Goal: Feedback & Contribution: Contribute content

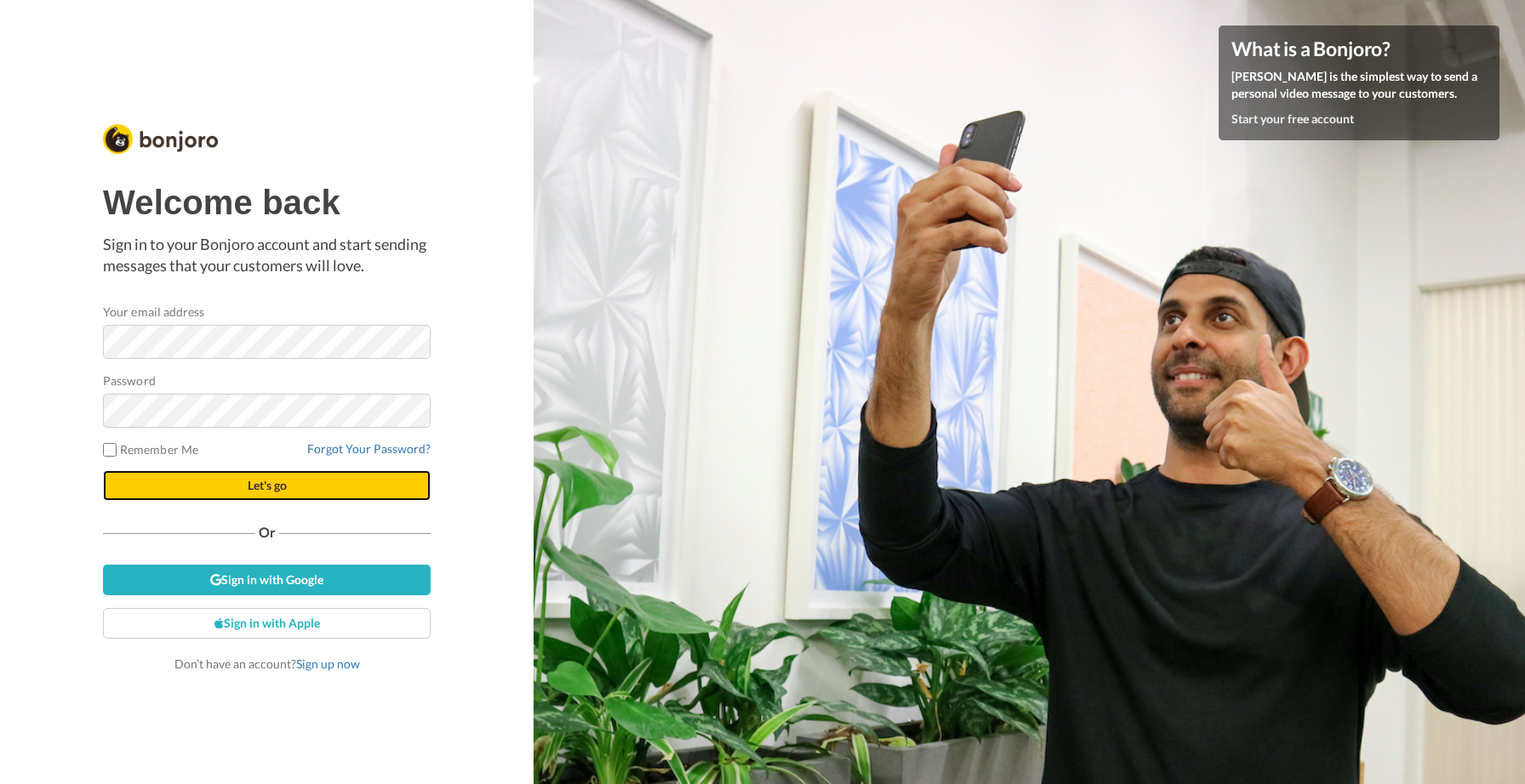
click at [288, 495] on button "Let's go" at bounding box center [267, 485] width 328 height 31
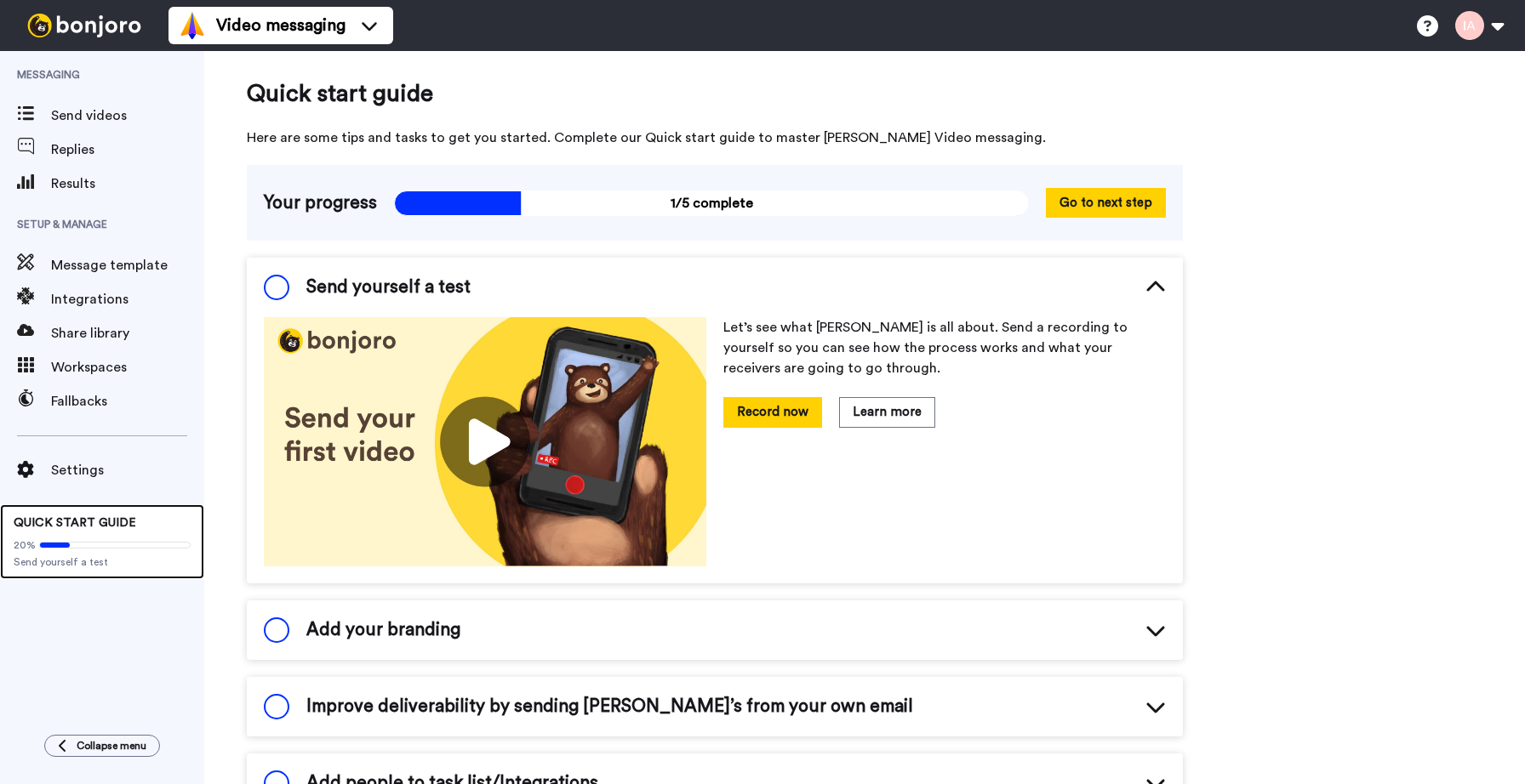
click at [115, 542] on span at bounding box center [114, 545] width 152 height 7
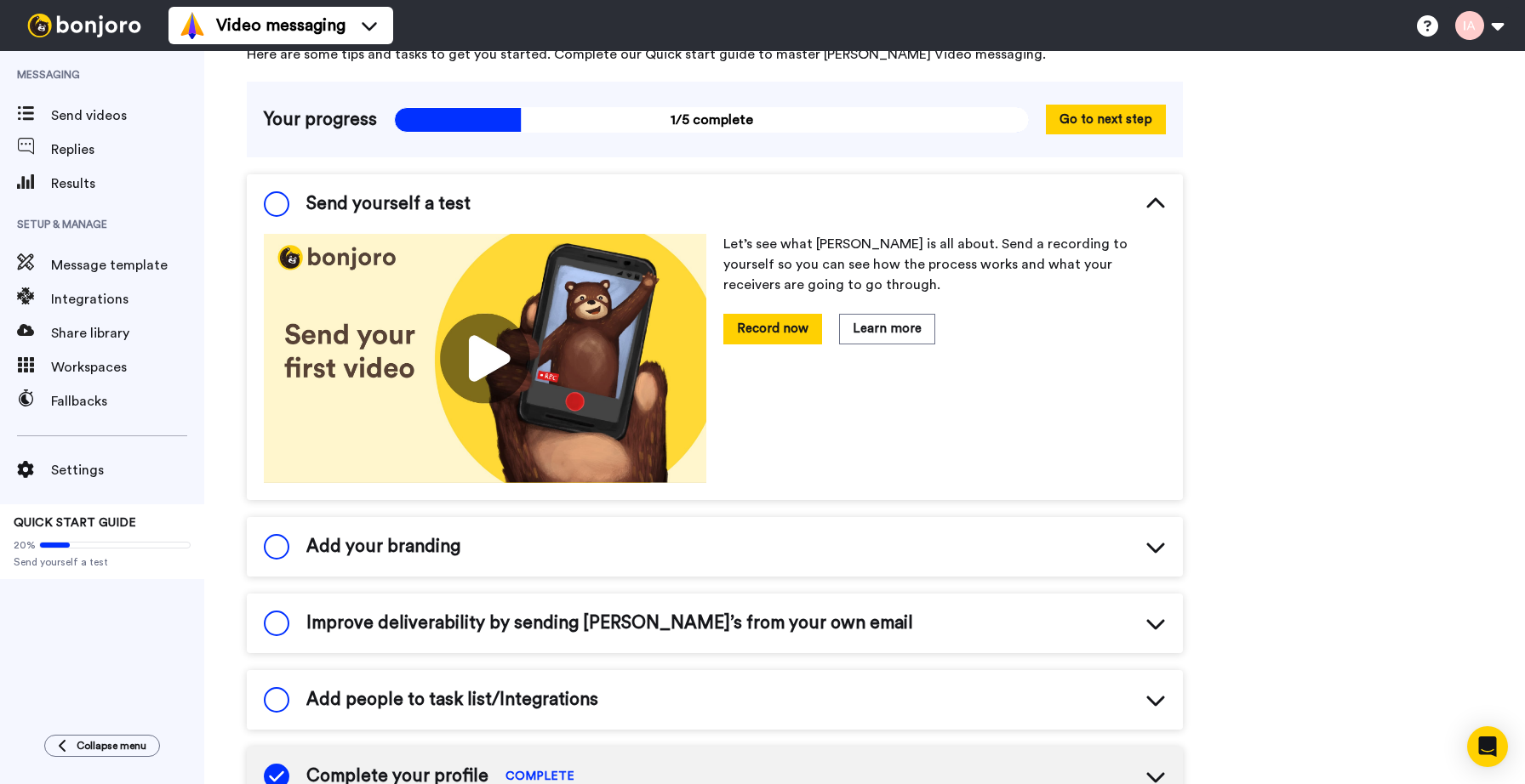
scroll to position [136, 0]
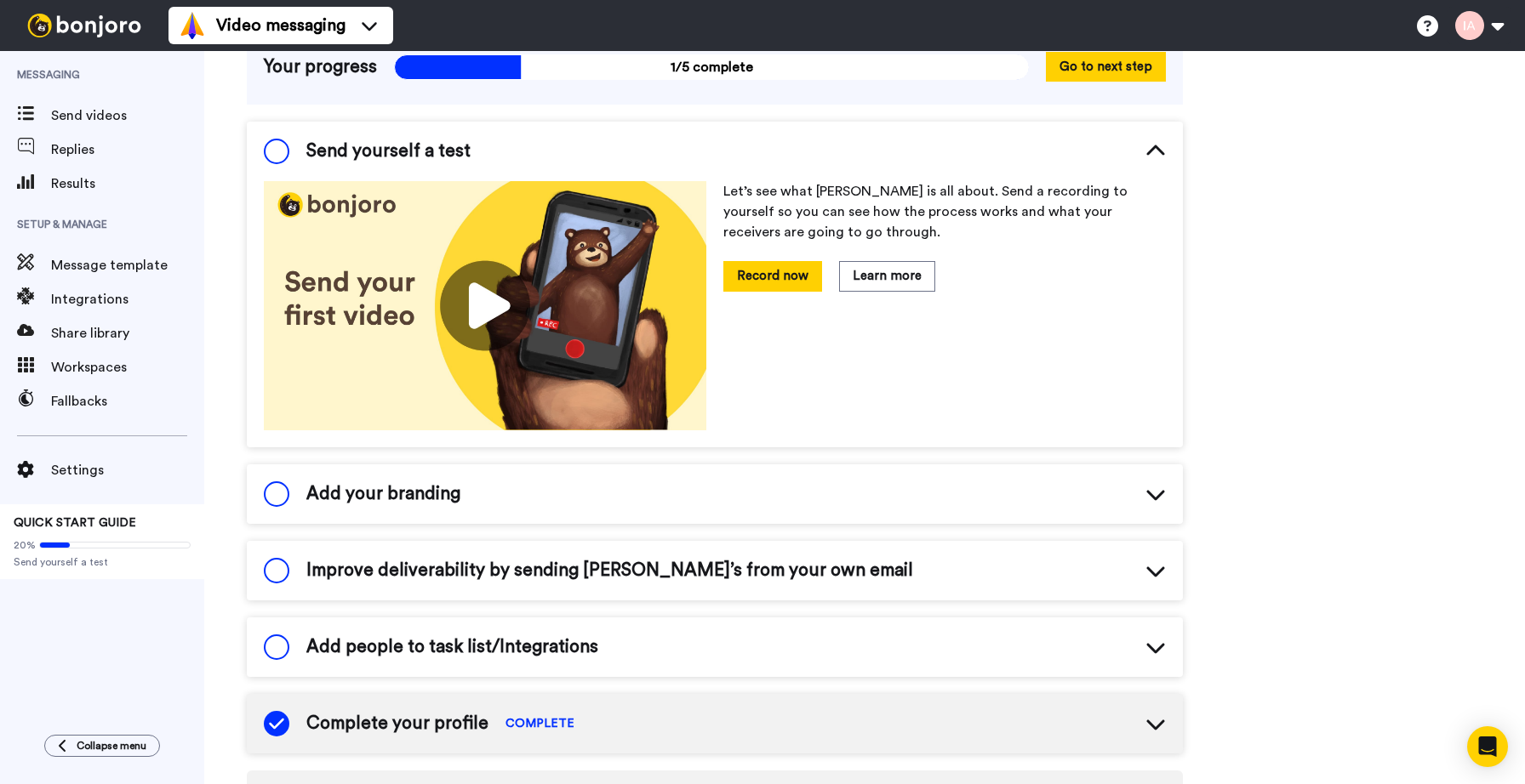
click at [423, 473] on div "Add your branding" at bounding box center [715, 494] width 936 height 60
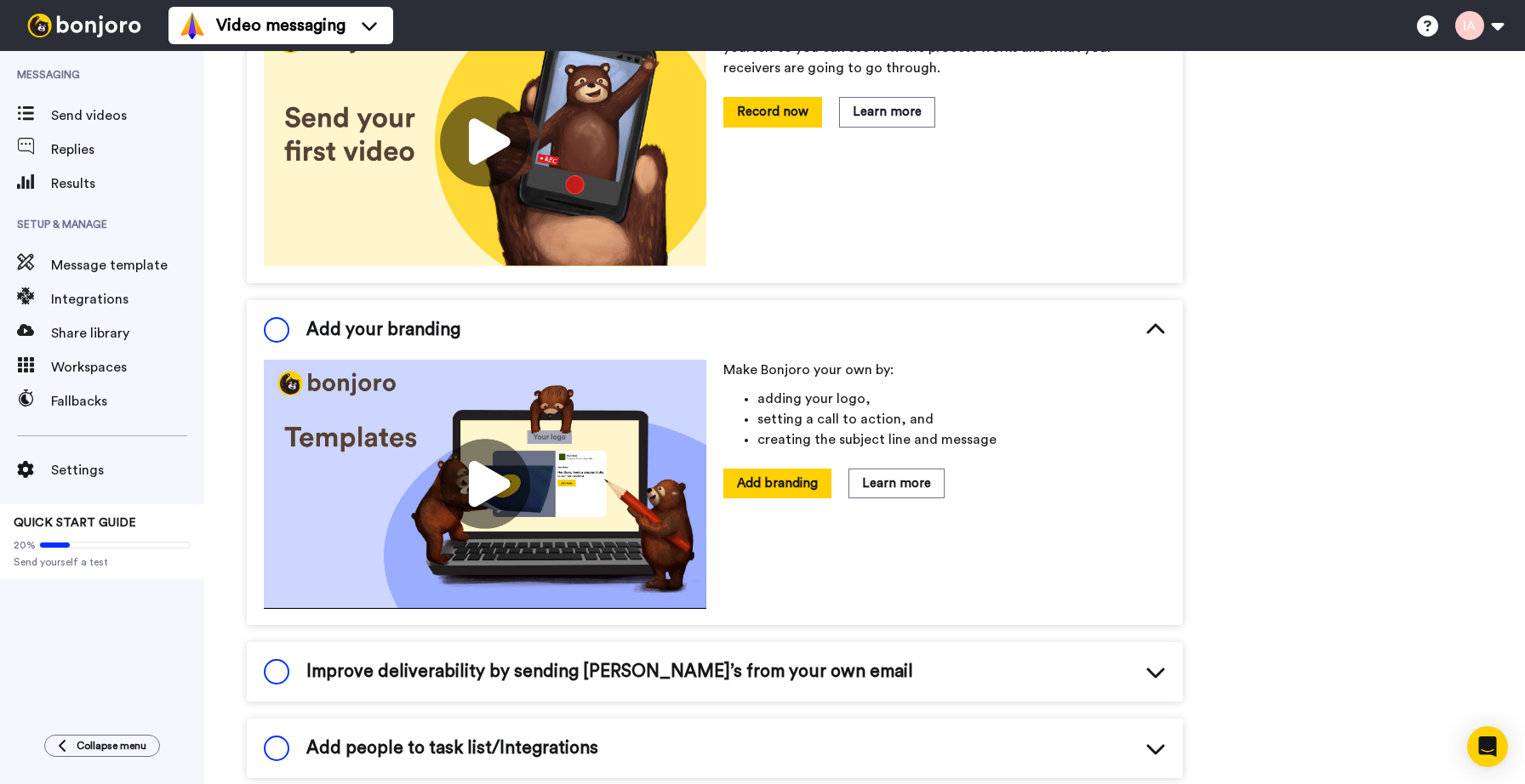
scroll to position [302, 0]
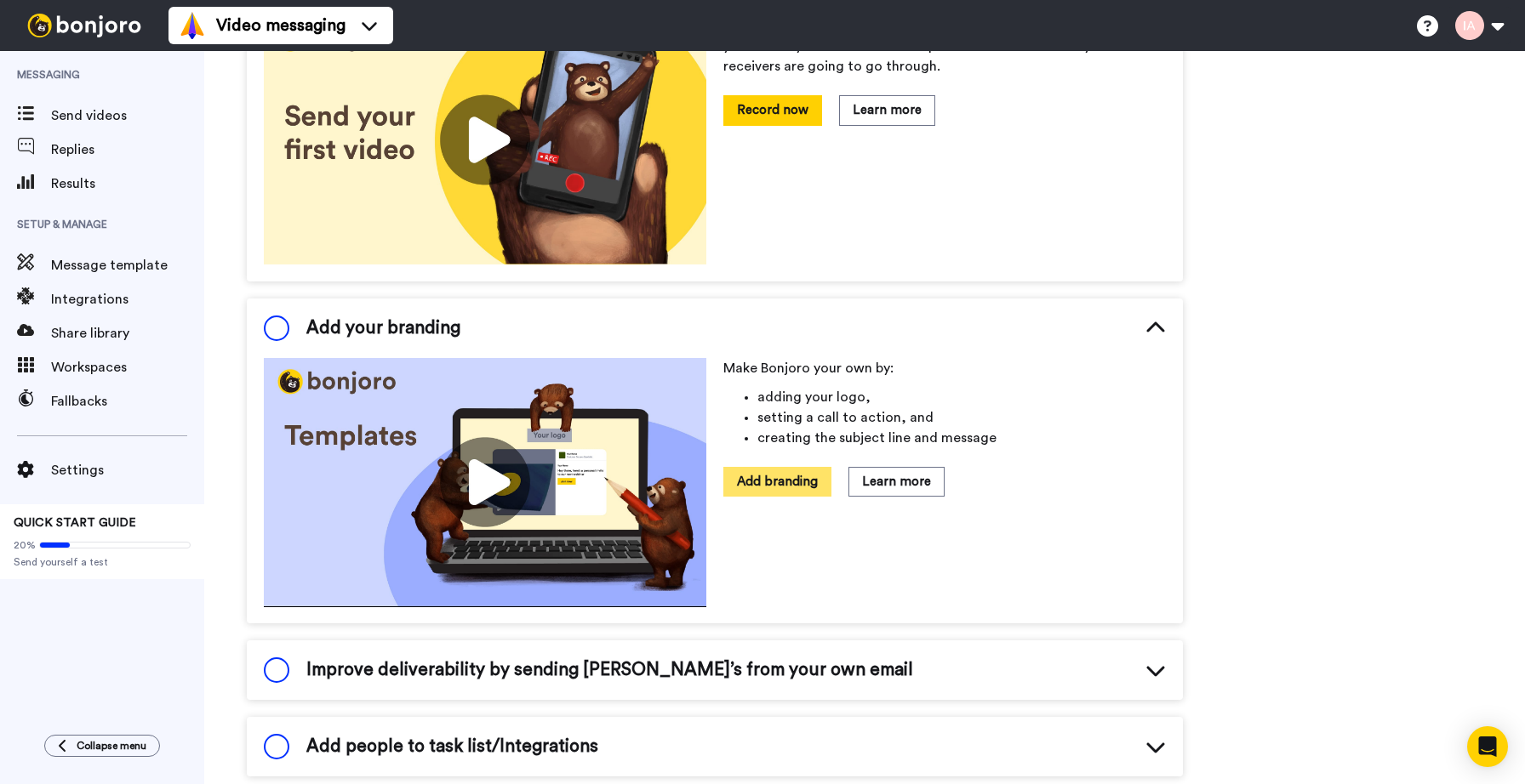
click at [806, 488] on button "Add branding" at bounding box center [777, 482] width 108 height 30
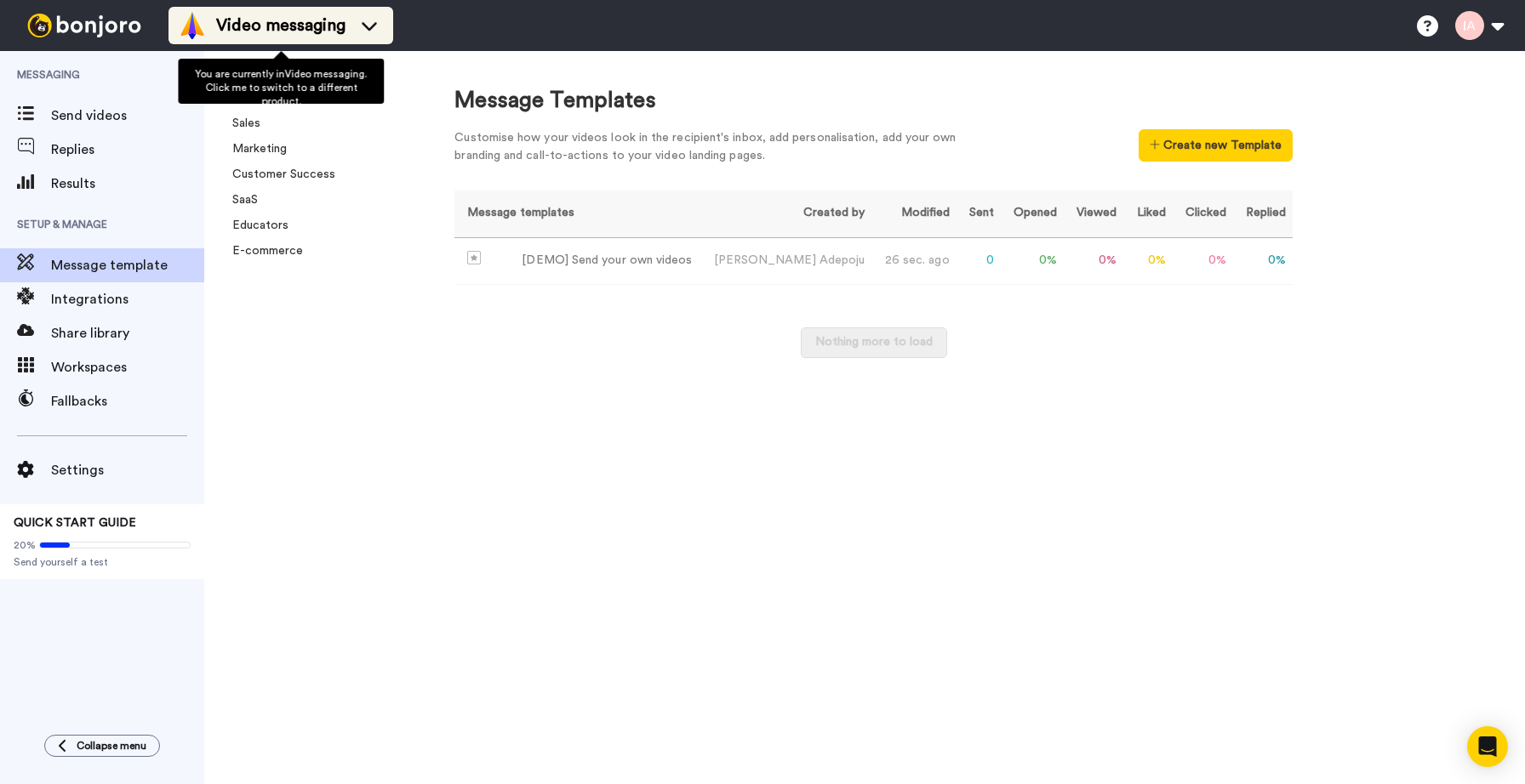
click at [262, 33] on span "Video messaging" at bounding box center [280, 26] width 129 height 24
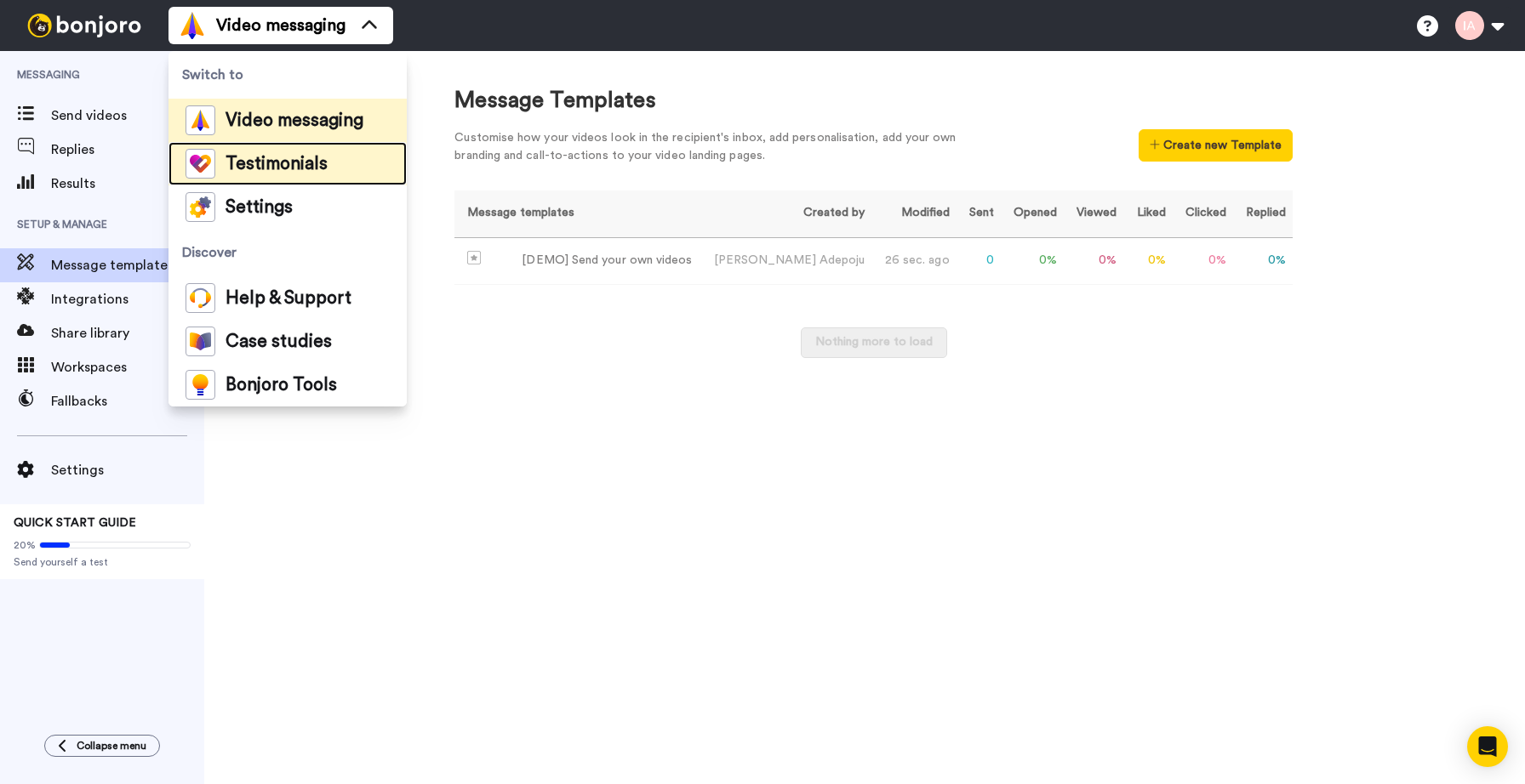
click at [263, 170] on span "Testimonials" at bounding box center [276, 164] width 102 height 17
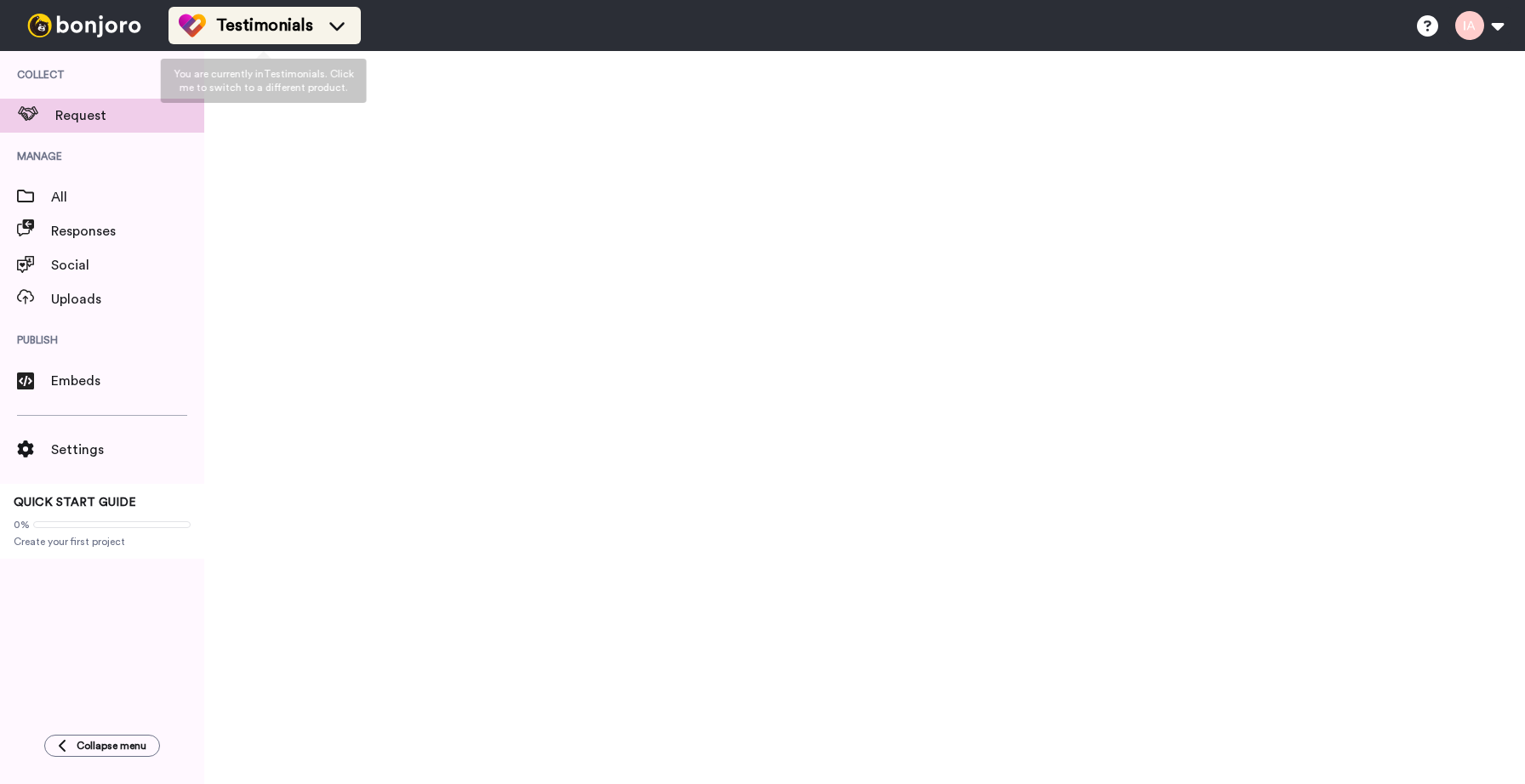
click at [340, 21] on icon at bounding box center [337, 25] width 27 height 17
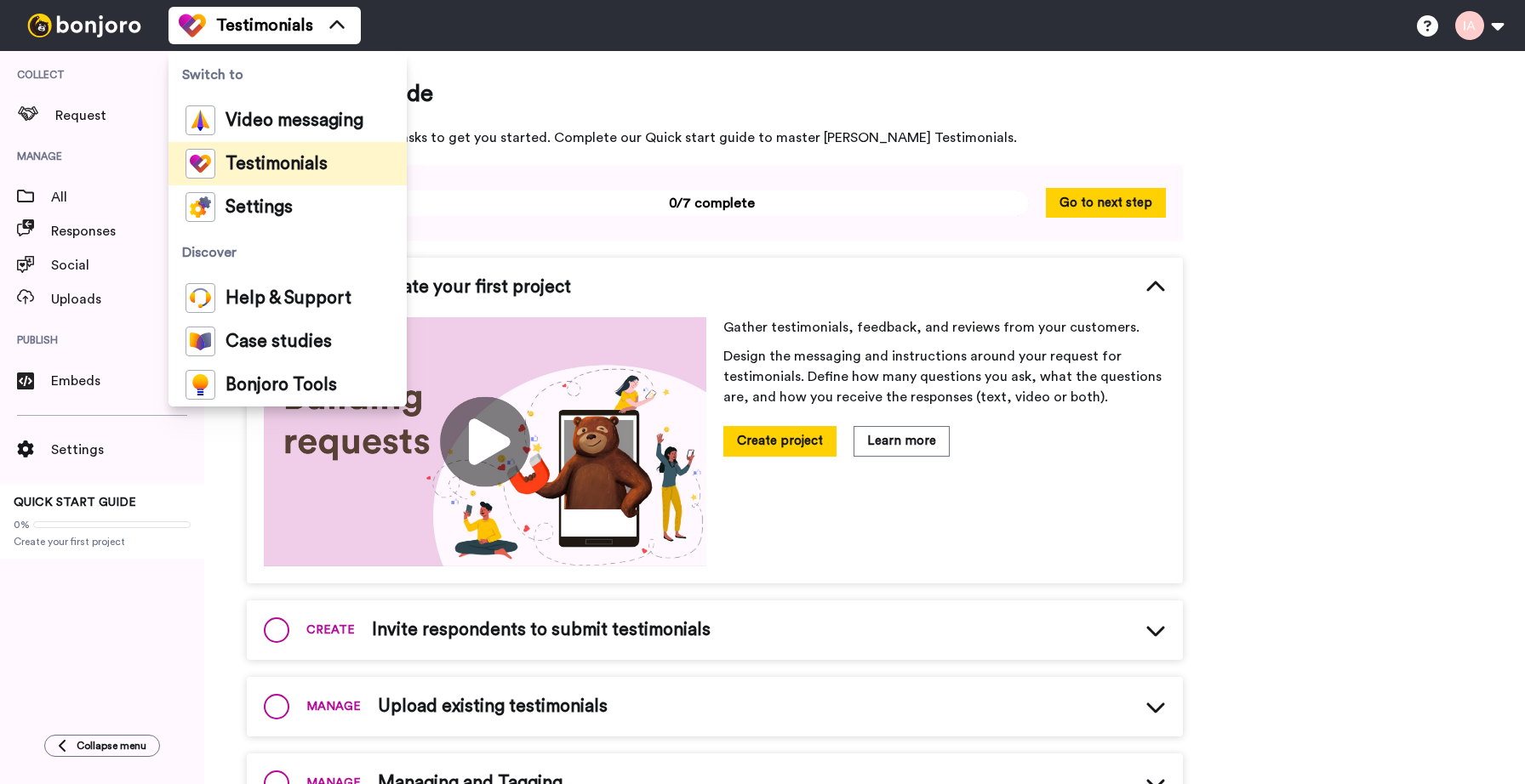
click at [580, 88] on span "Quick start guide" at bounding box center [715, 93] width 936 height 34
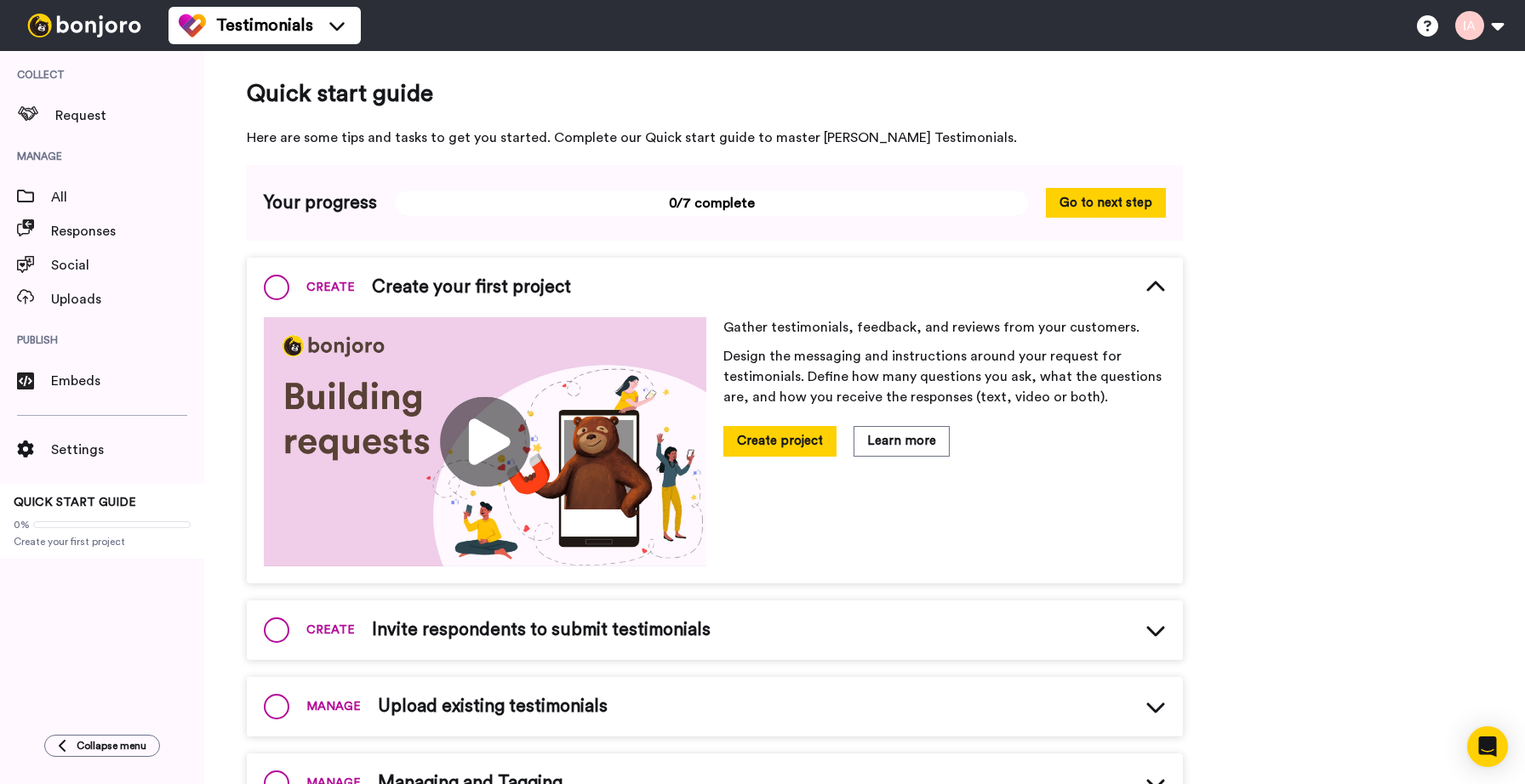
click at [484, 430] on img at bounding box center [485, 442] width 443 height 249
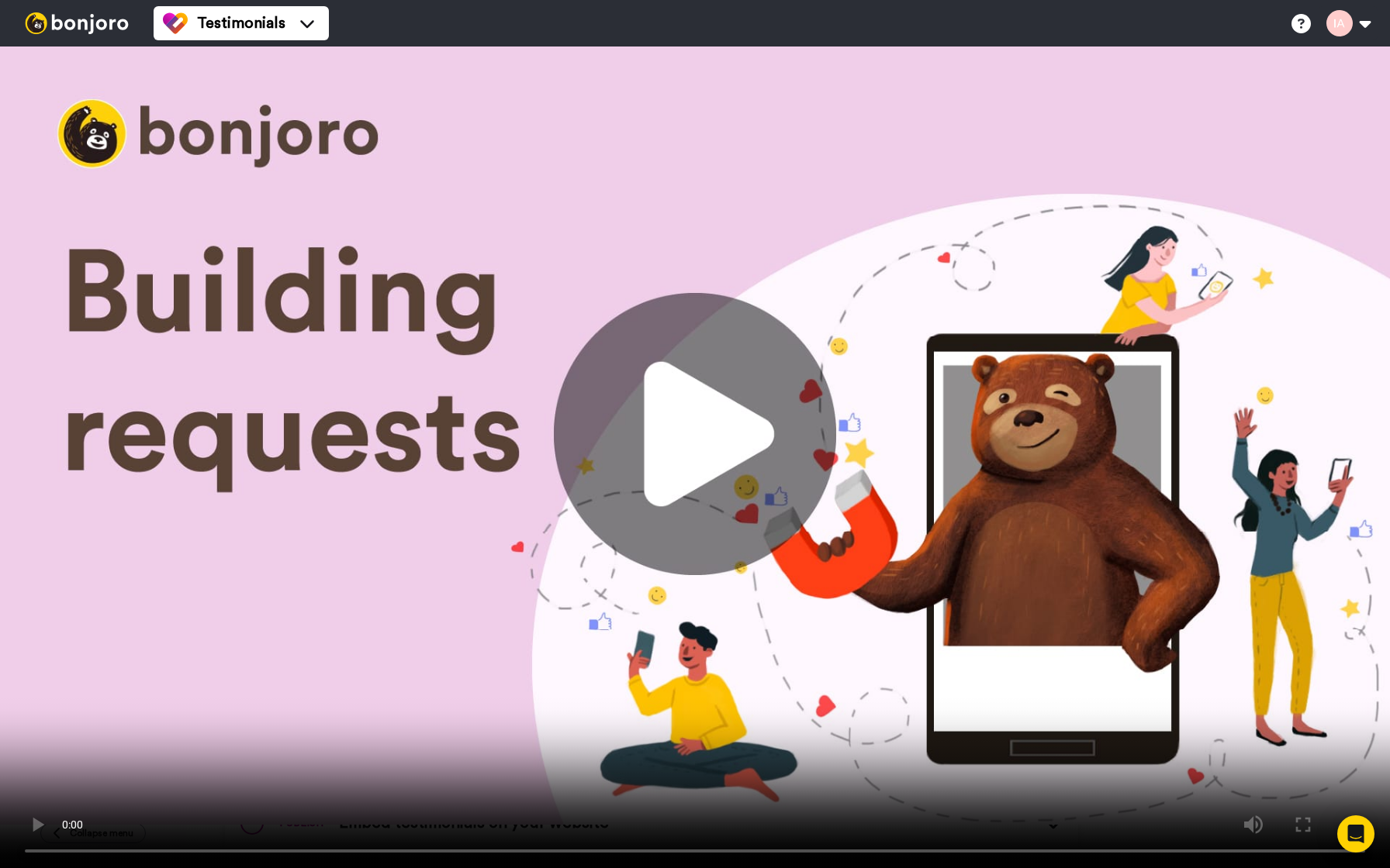
click at [889, 523] on video at bounding box center [695, 434] width 1390 height 868
click at [920, 473] on video at bounding box center [695, 434] width 1390 height 868
click at [879, 471] on video at bounding box center [695, 434] width 1390 height 868
click at [840, 481] on video at bounding box center [695, 434] width 1390 height 868
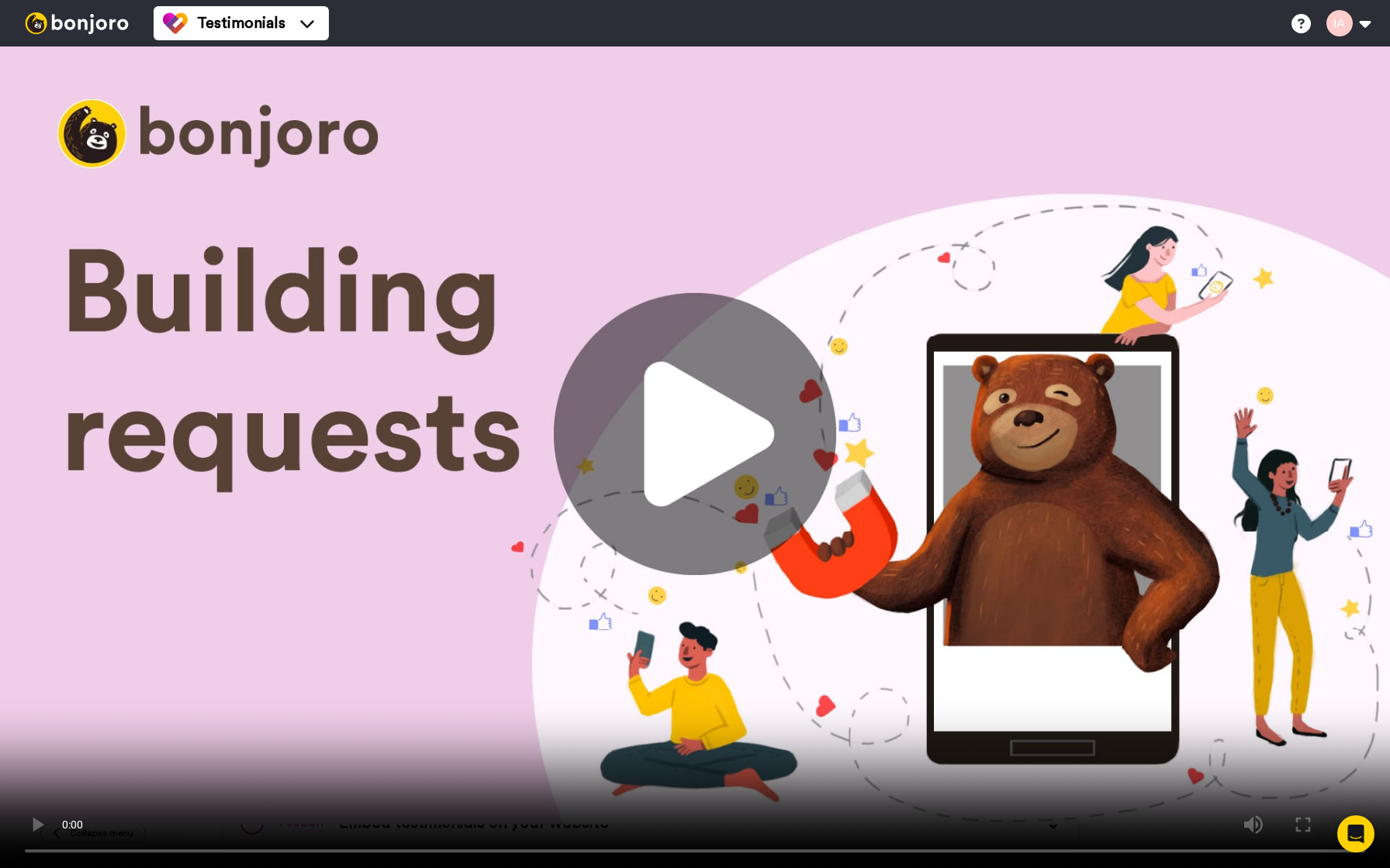
click at [856, 470] on video at bounding box center [695, 434] width 1390 height 868
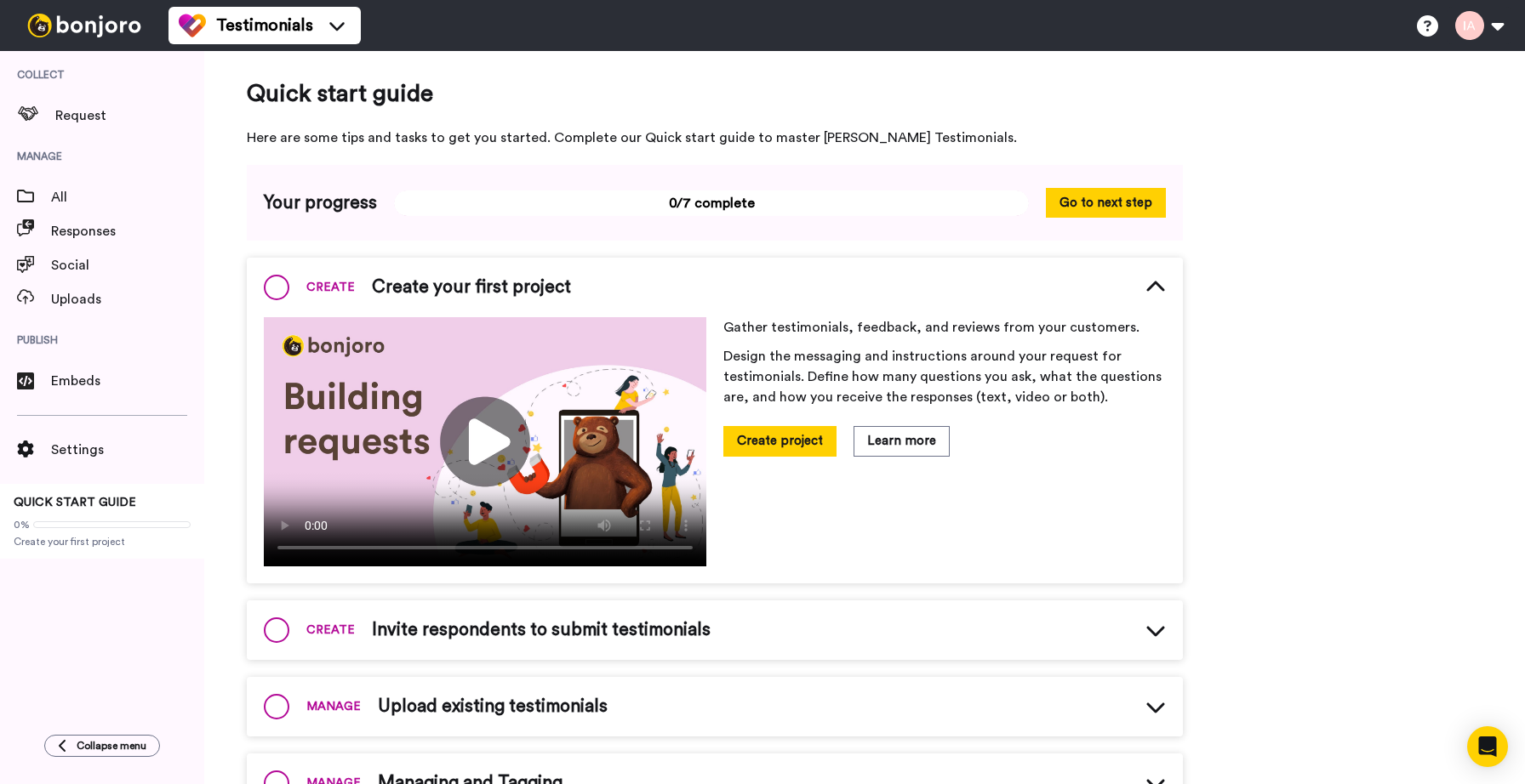
click at [274, 291] on span at bounding box center [275, 286] width 25 height 25
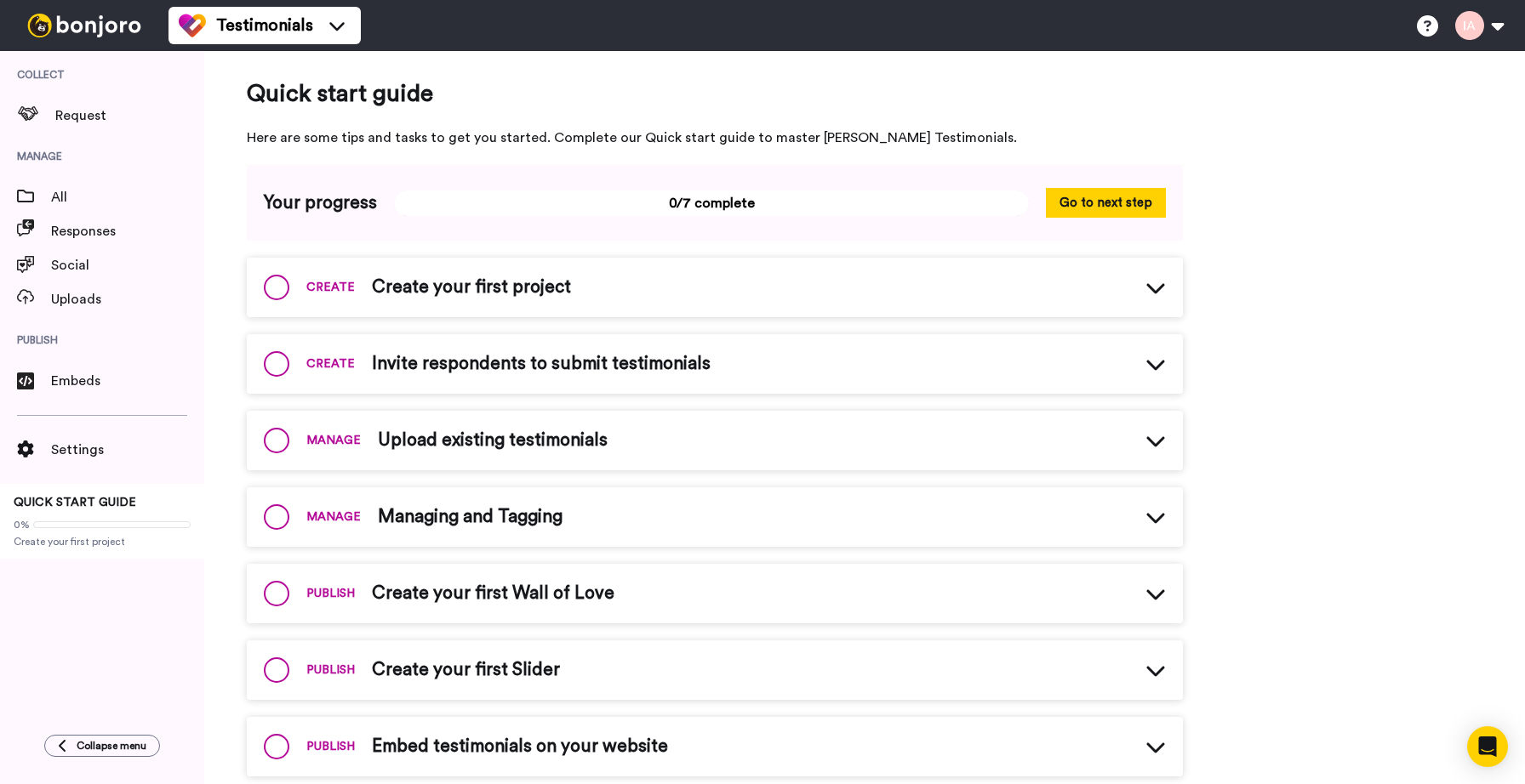
click at [405, 291] on span "Create your first project" at bounding box center [472, 286] width 199 height 25
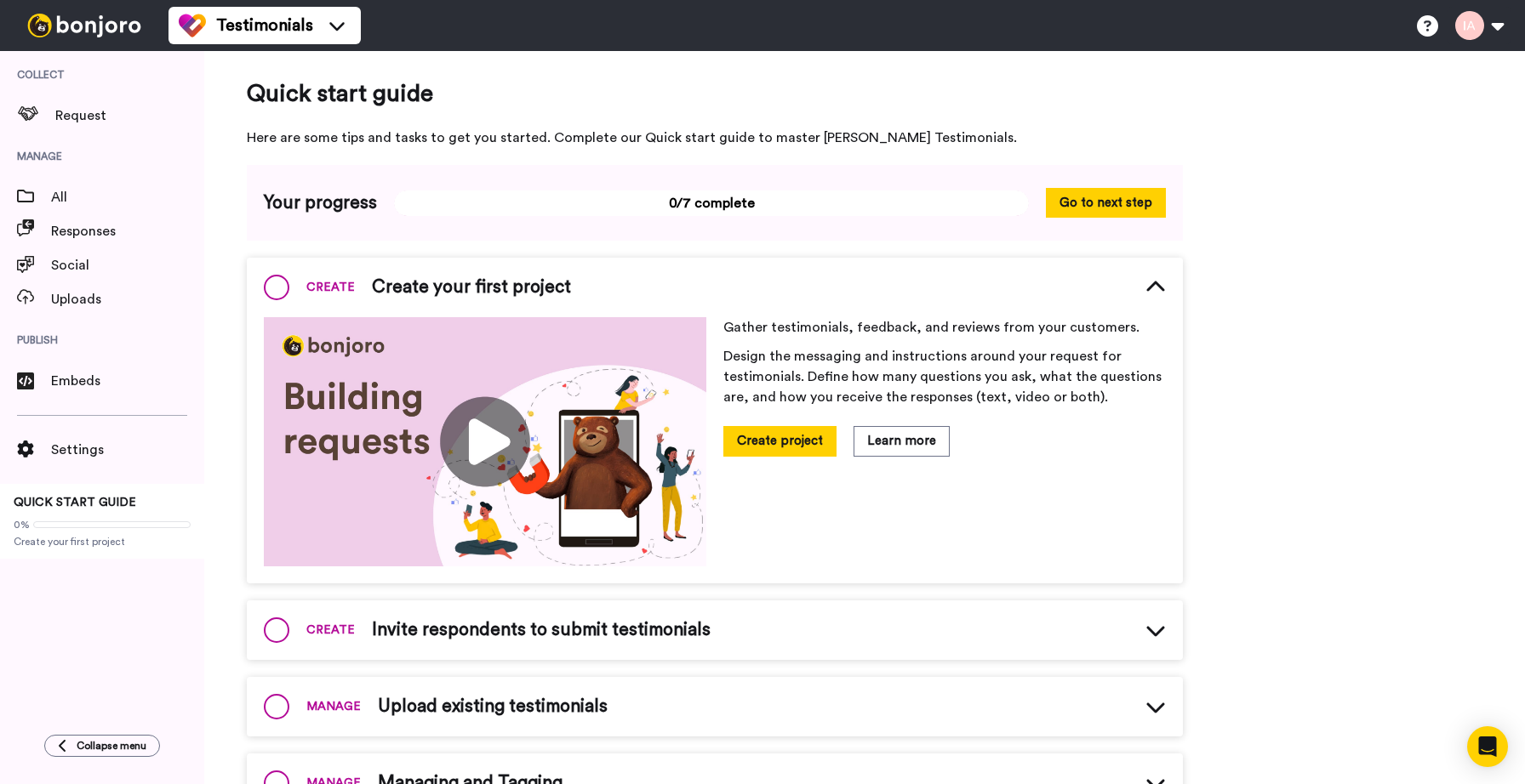
click at [279, 282] on span at bounding box center [275, 286] width 25 height 25
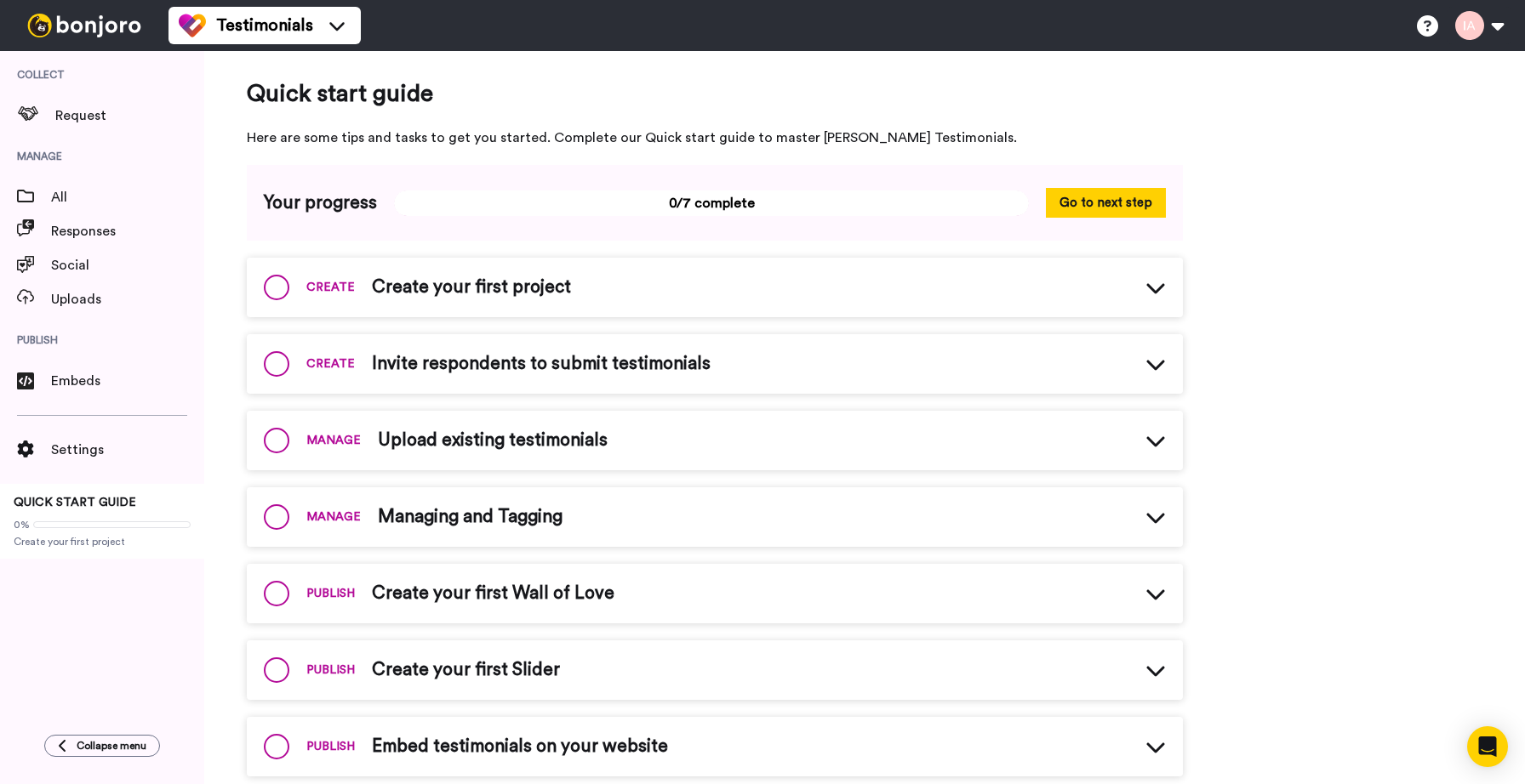
click at [407, 285] on span "Create your first project" at bounding box center [472, 286] width 199 height 25
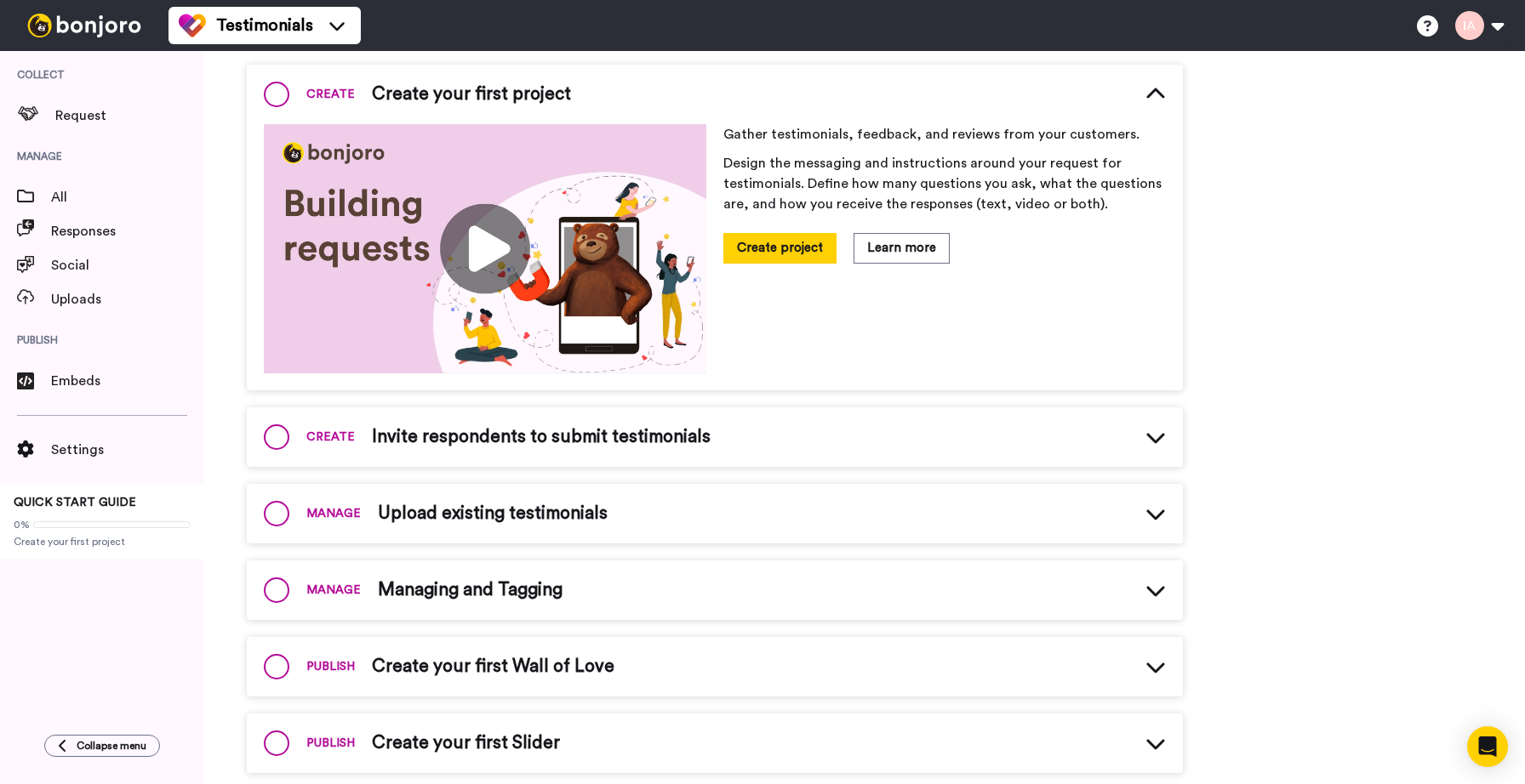
scroll to position [211, 0]
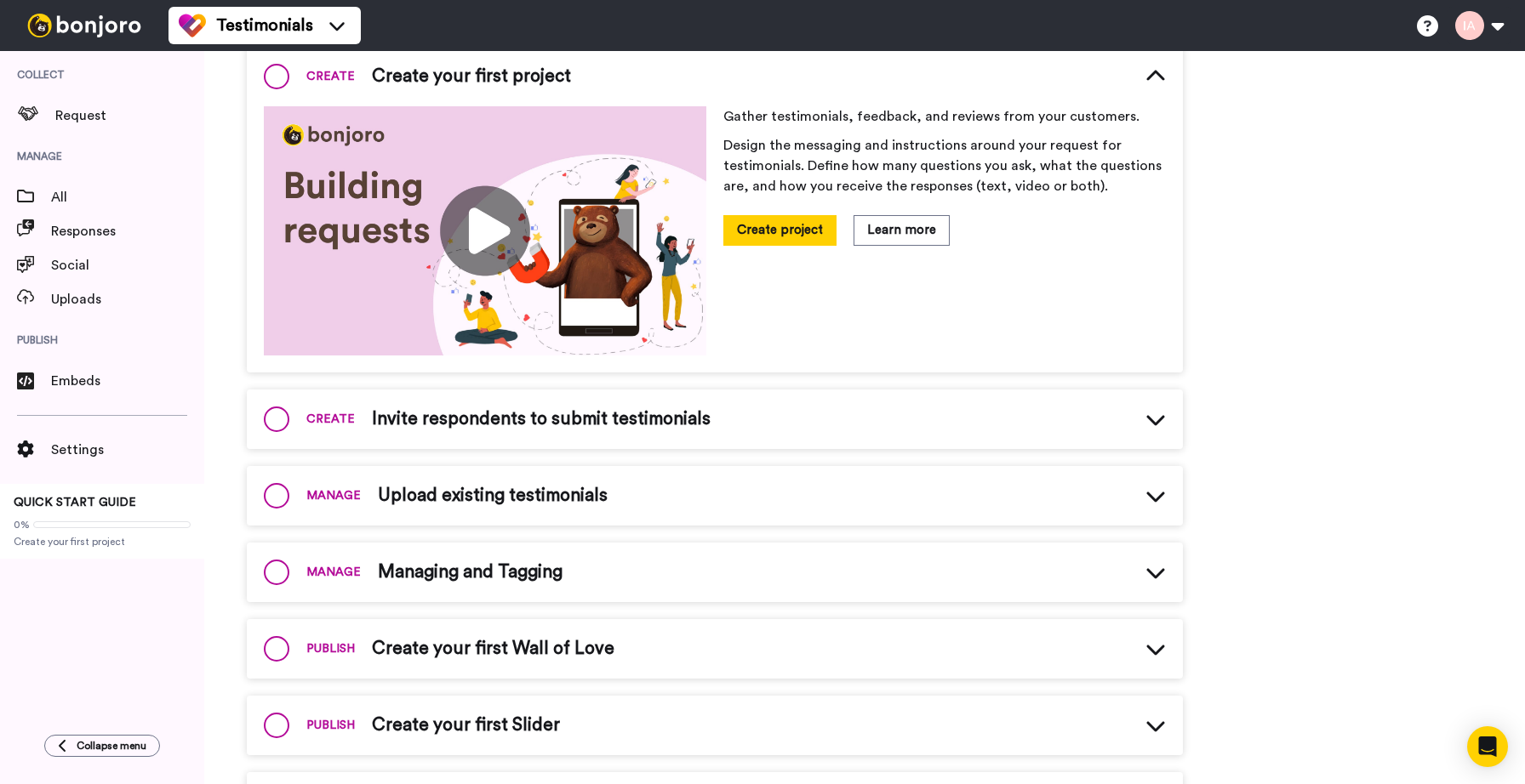
click at [528, 422] on span "Invite respondents to submit testimonials" at bounding box center [542, 419] width 339 height 25
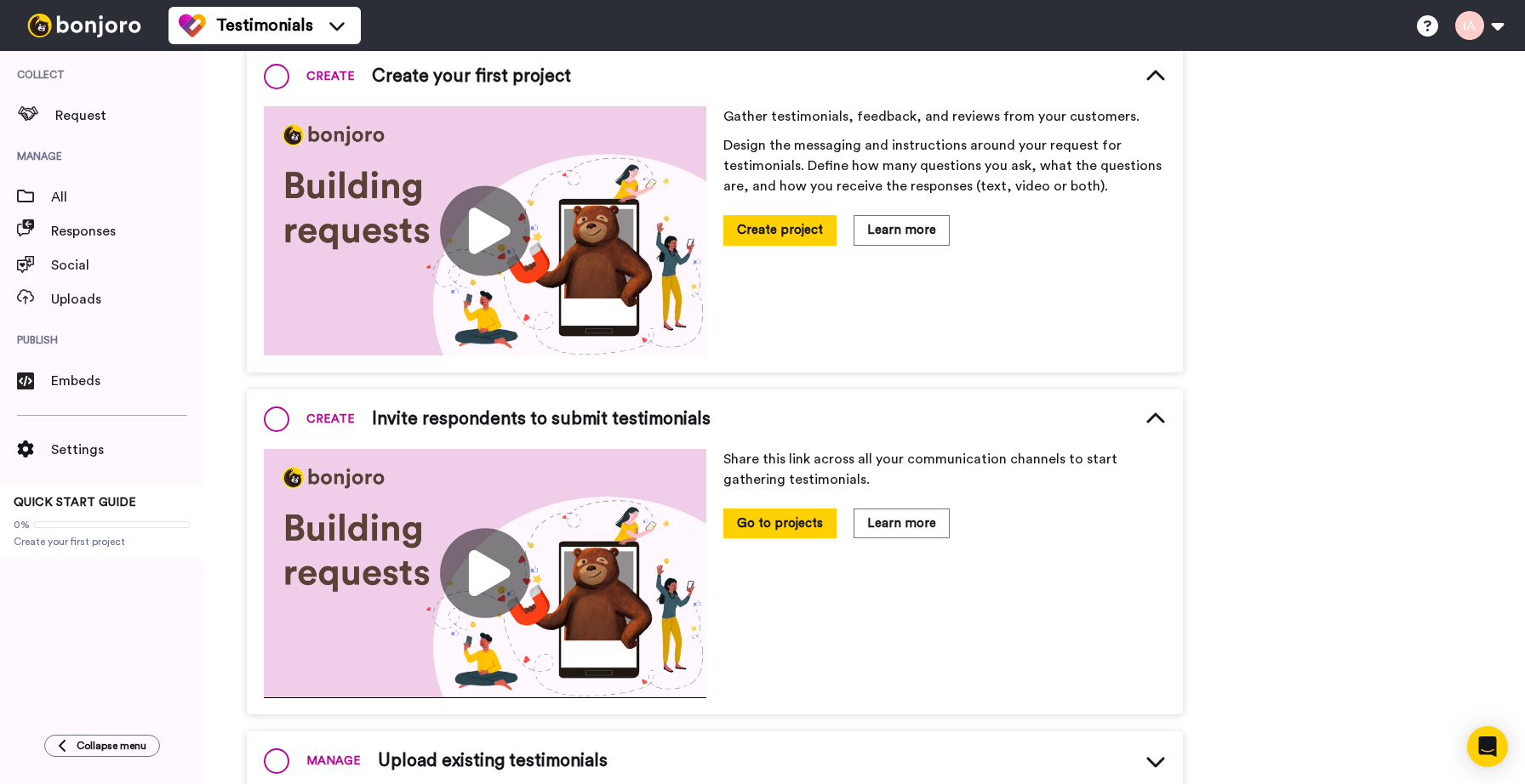
click at [466, 577] on img at bounding box center [485, 574] width 443 height 249
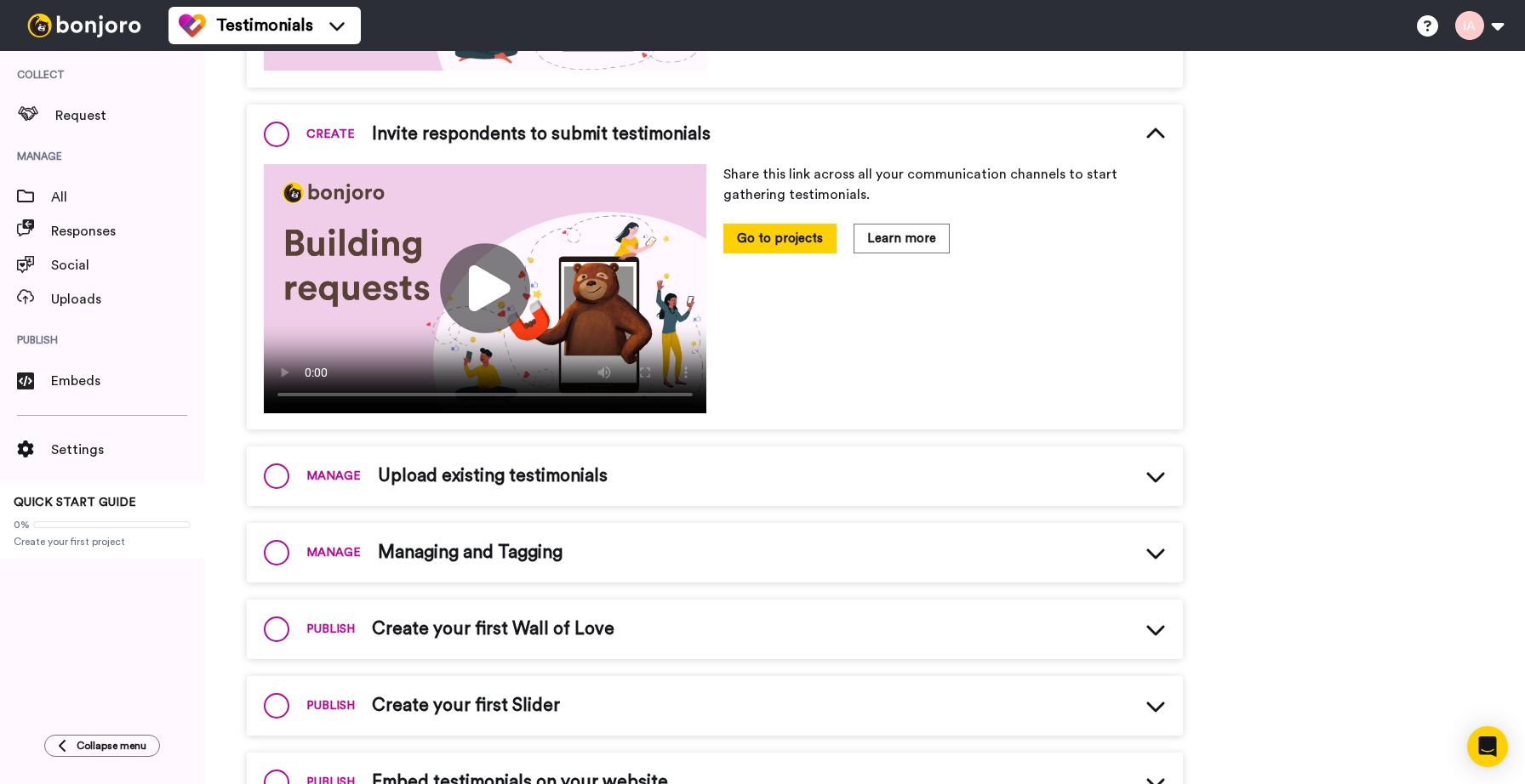
scroll to position [566, 0]
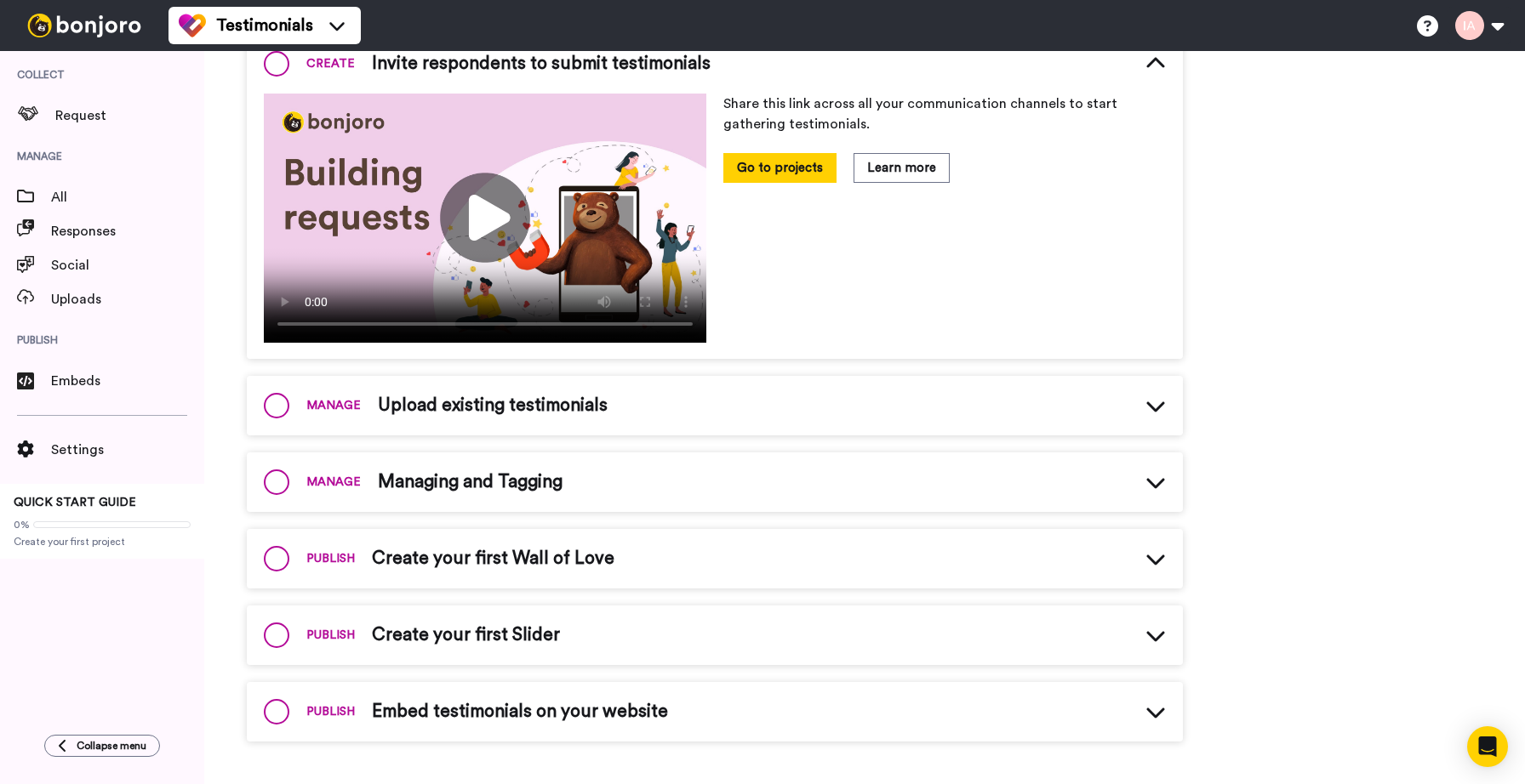
click at [512, 573] on div "PUBLISH Create your first Wall of Love" at bounding box center [715, 559] width 936 height 60
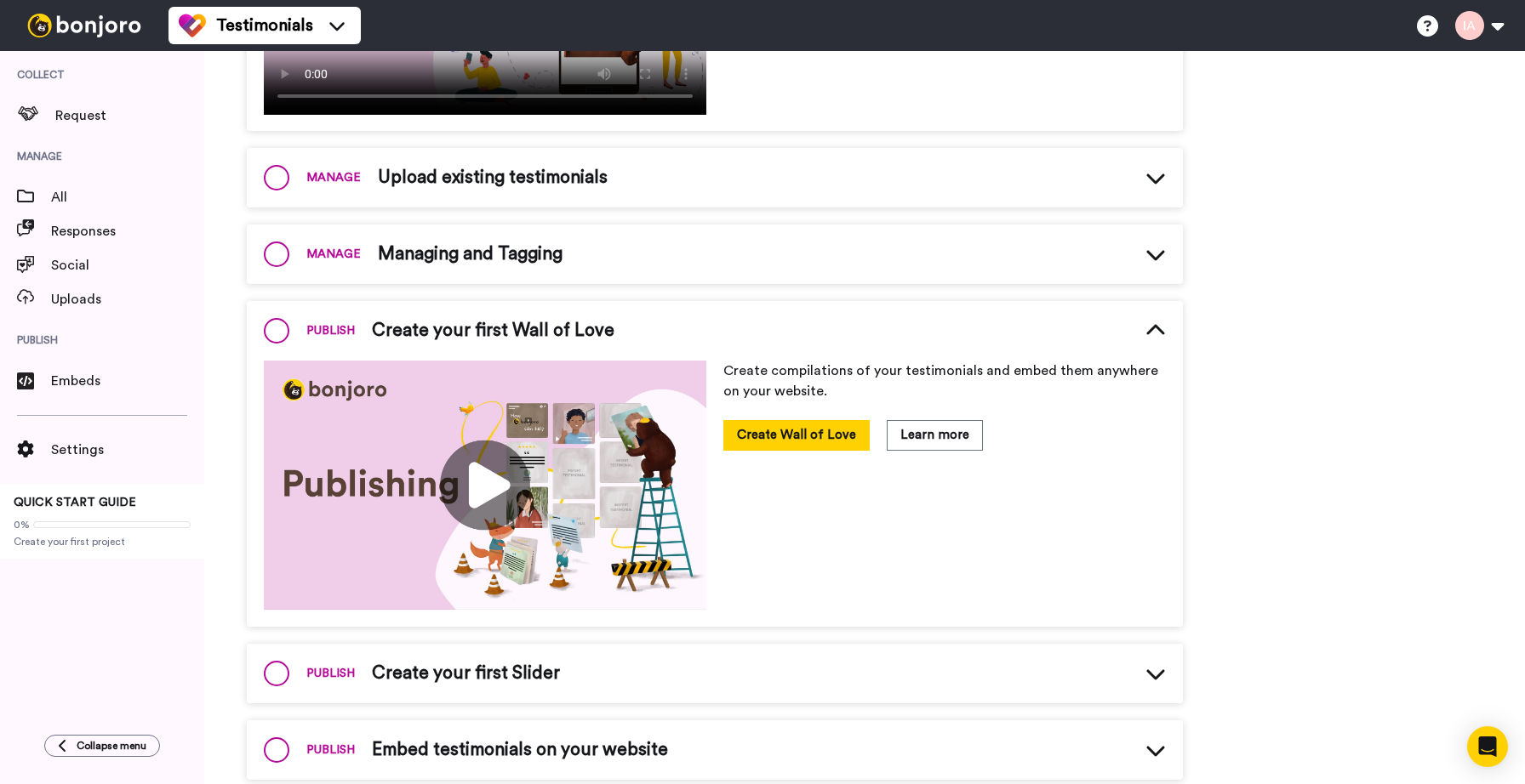
scroll to position [819, 0]
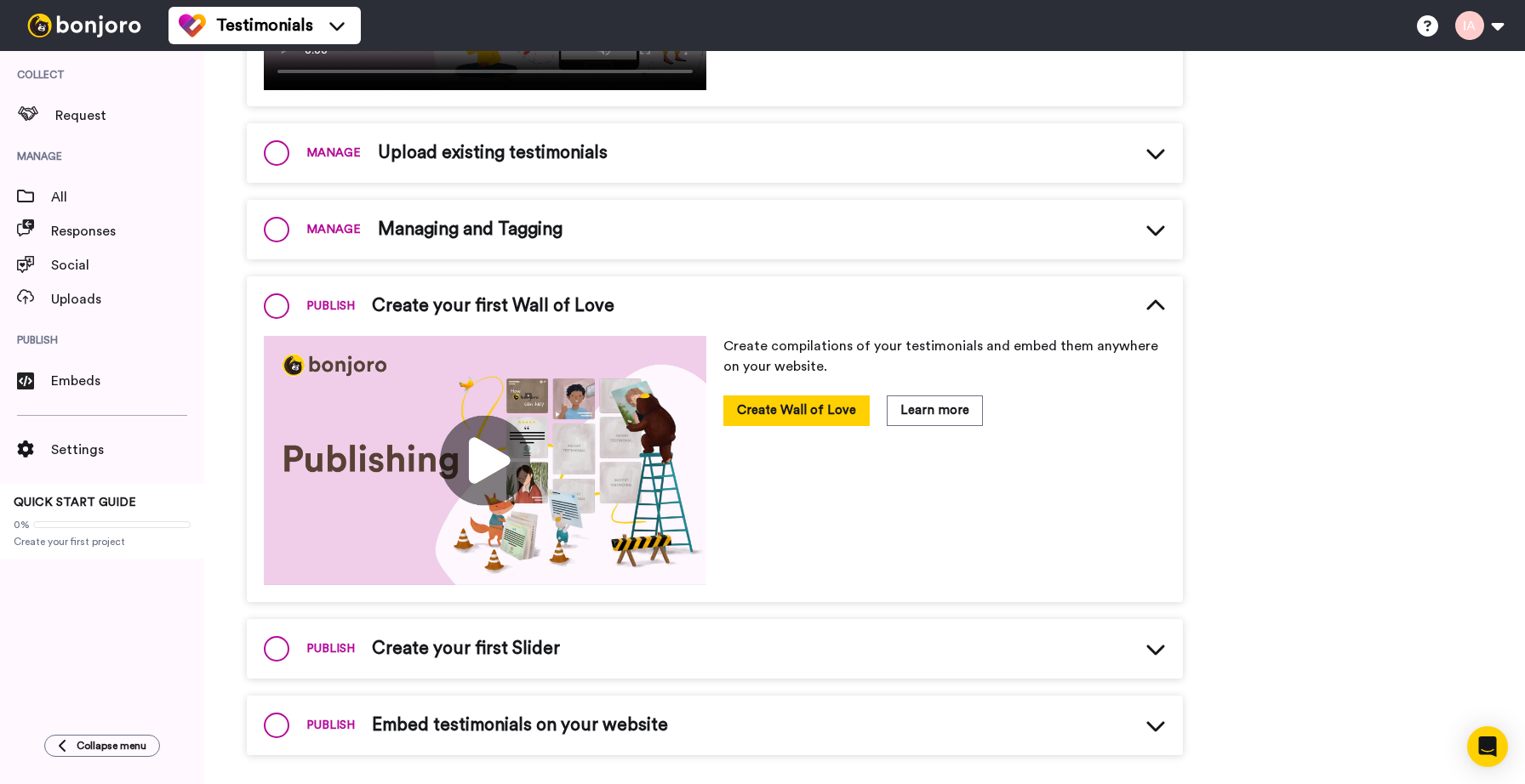
click at [494, 219] on span "Managing and Tagging" at bounding box center [470, 229] width 184 height 25
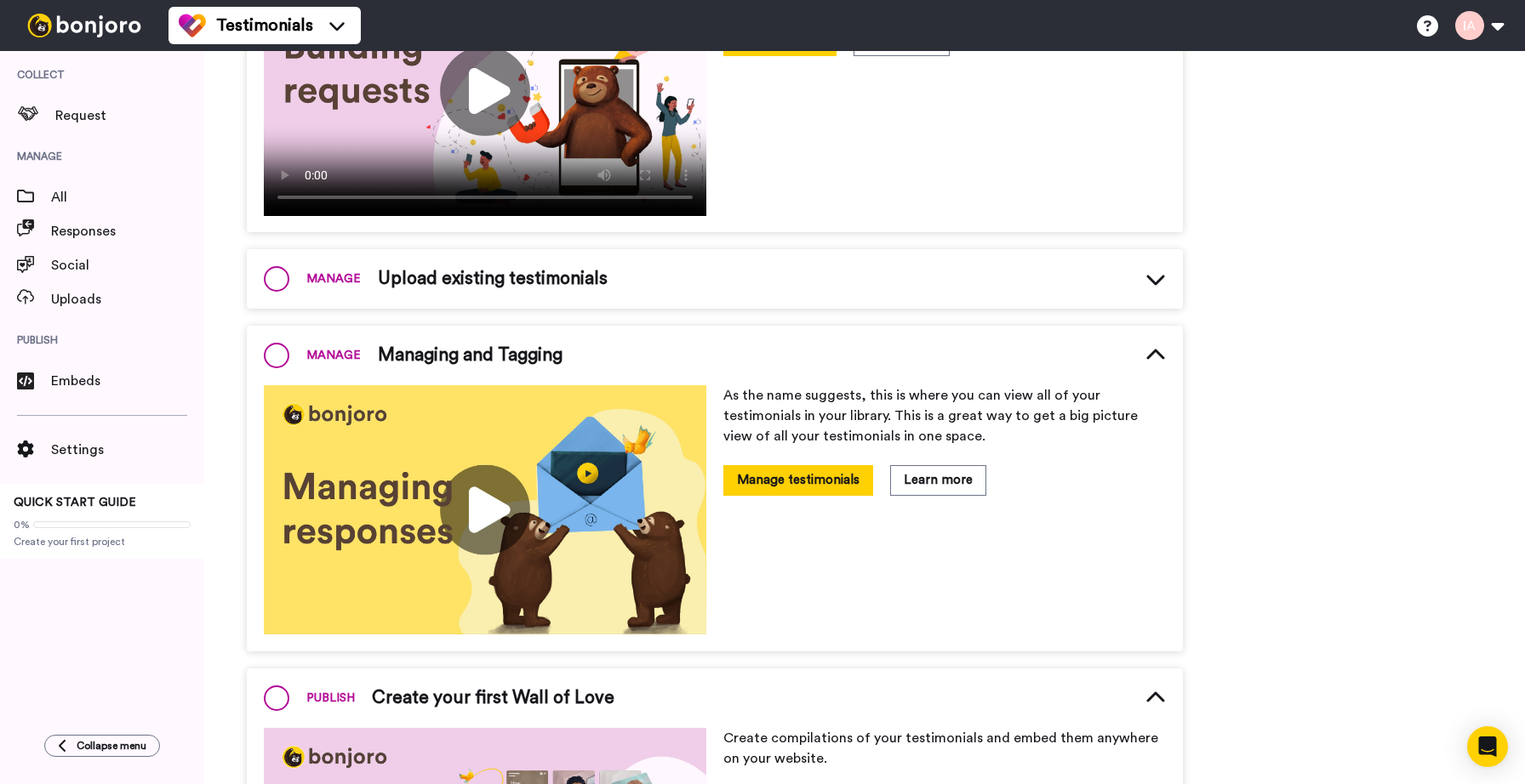
scroll to position [500, 0]
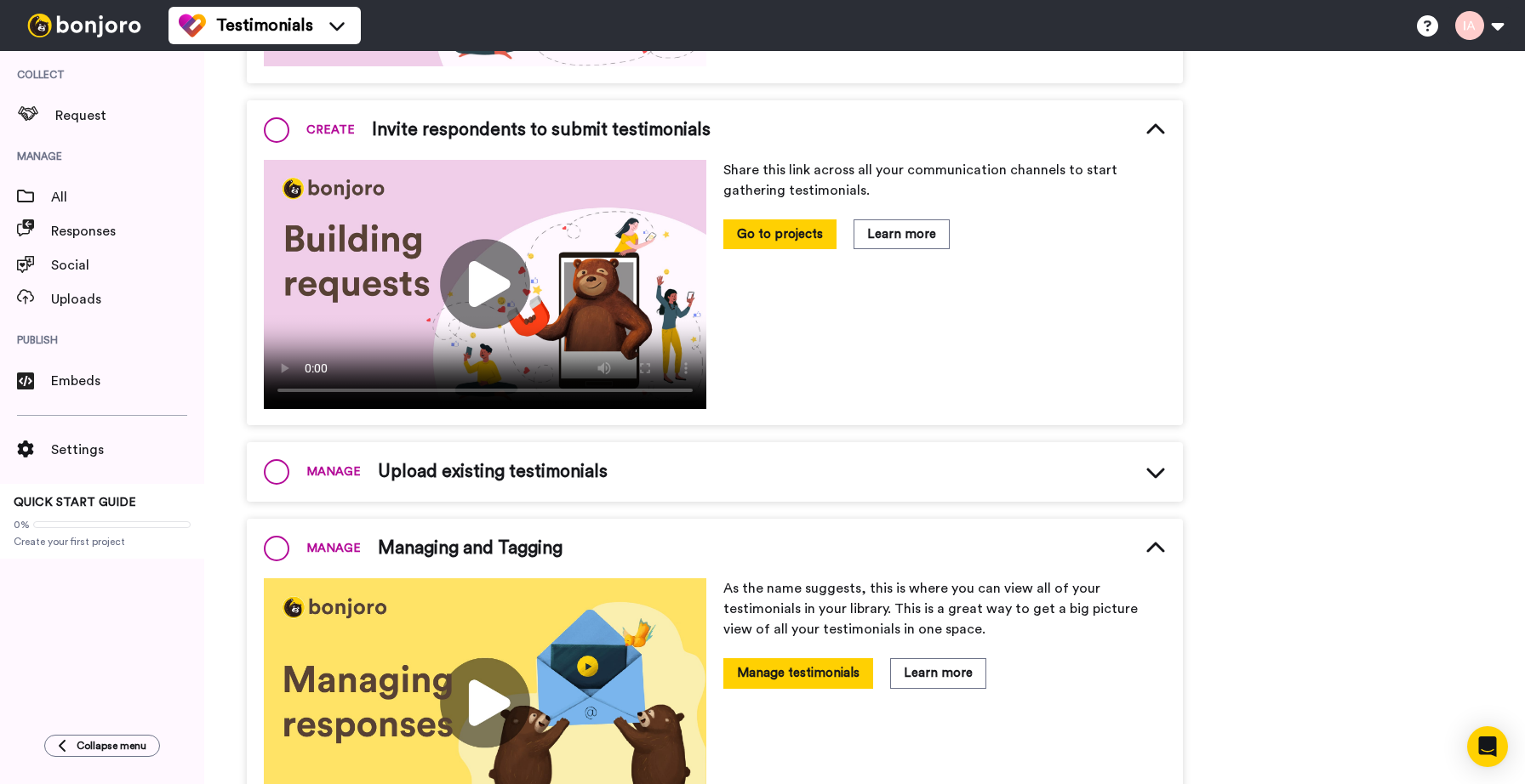
click at [453, 497] on div "MANAGE Upload existing testimonials" at bounding box center [715, 472] width 936 height 60
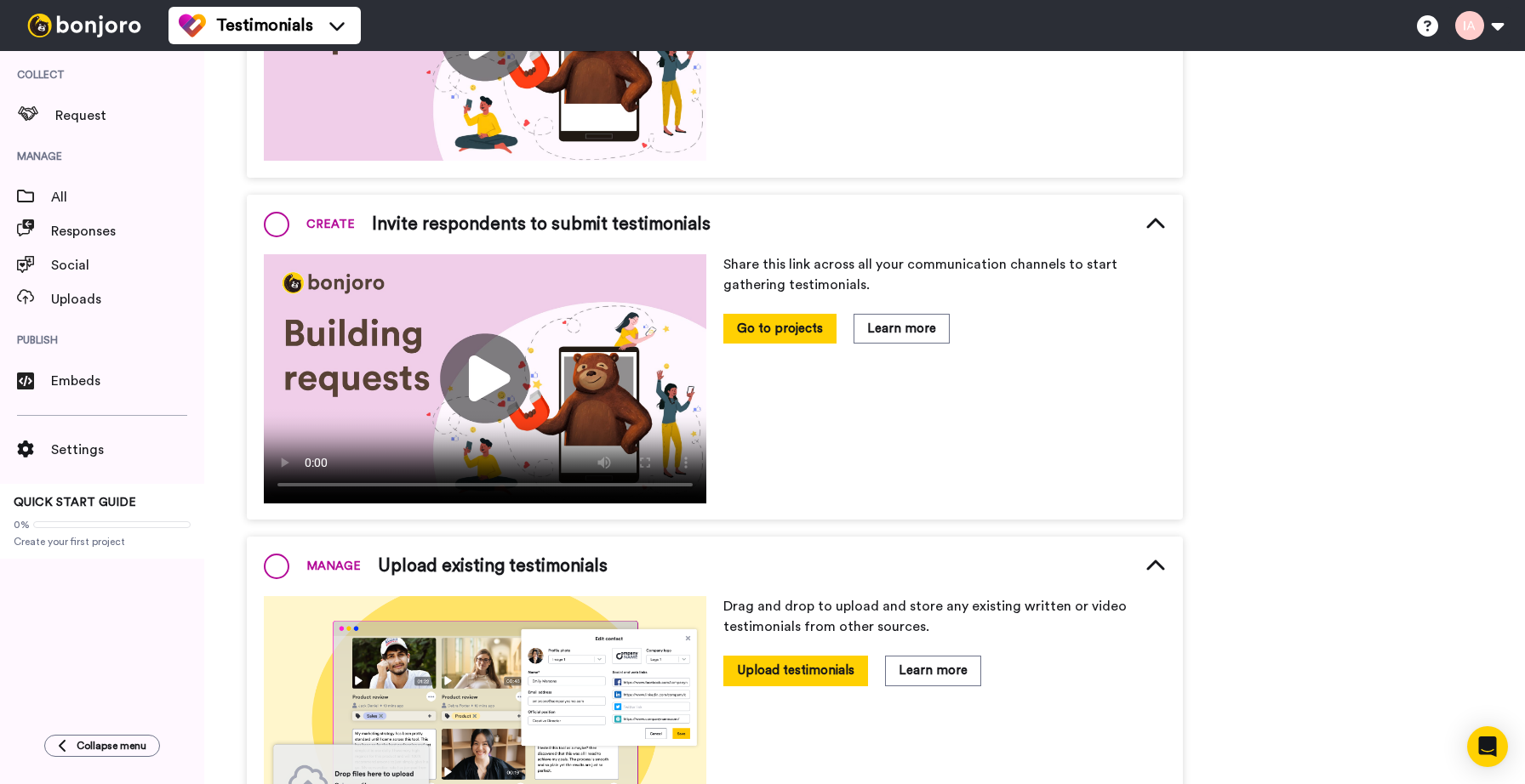
scroll to position [0, 0]
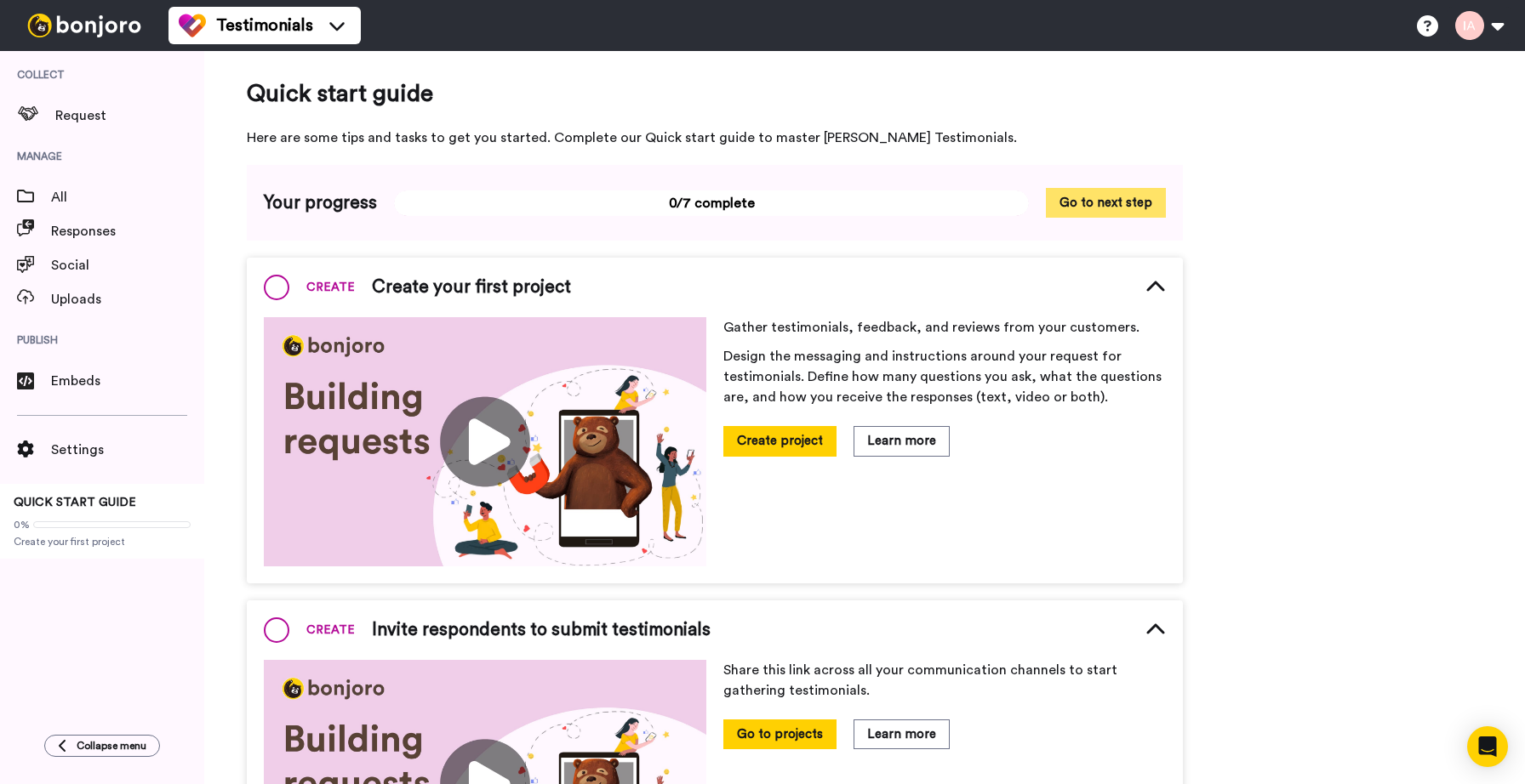
click at [1138, 204] on button "Go to next step" at bounding box center [1105, 203] width 120 height 30
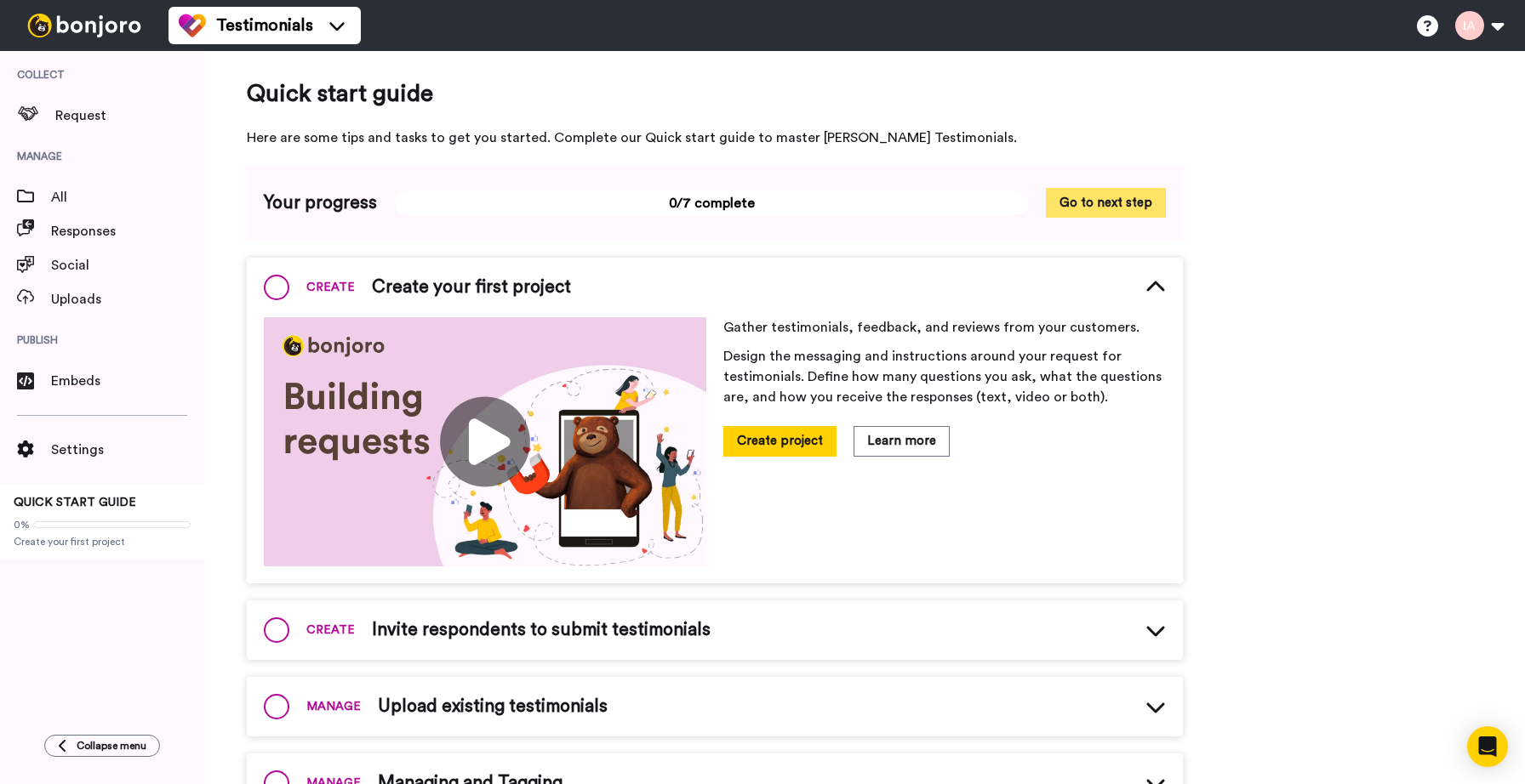
click at [1131, 202] on button "Go to next step" at bounding box center [1105, 203] width 120 height 30
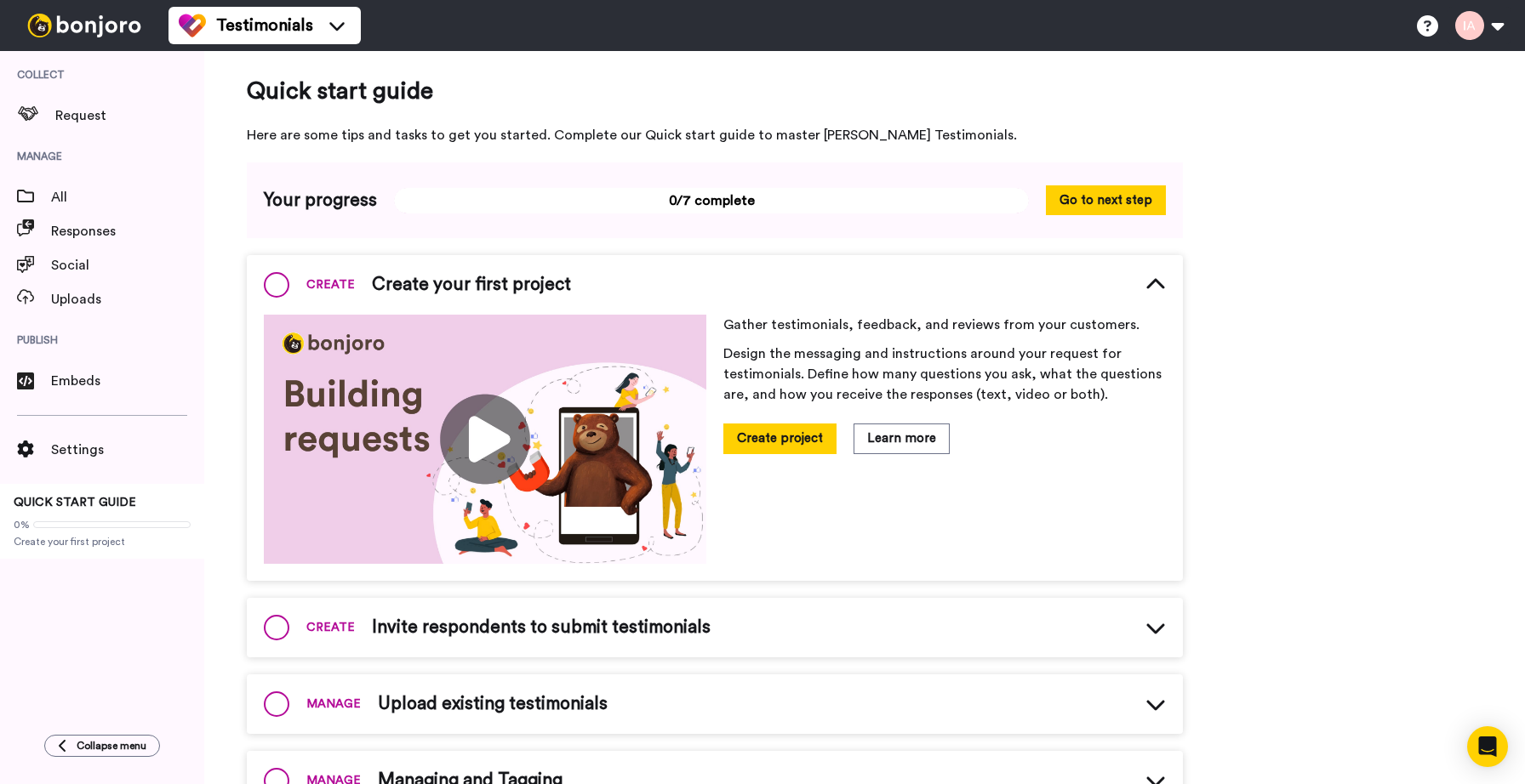
click at [1002, 291] on div "CREATE Create your first project" at bounding box center [715, 285] width 936 height 60
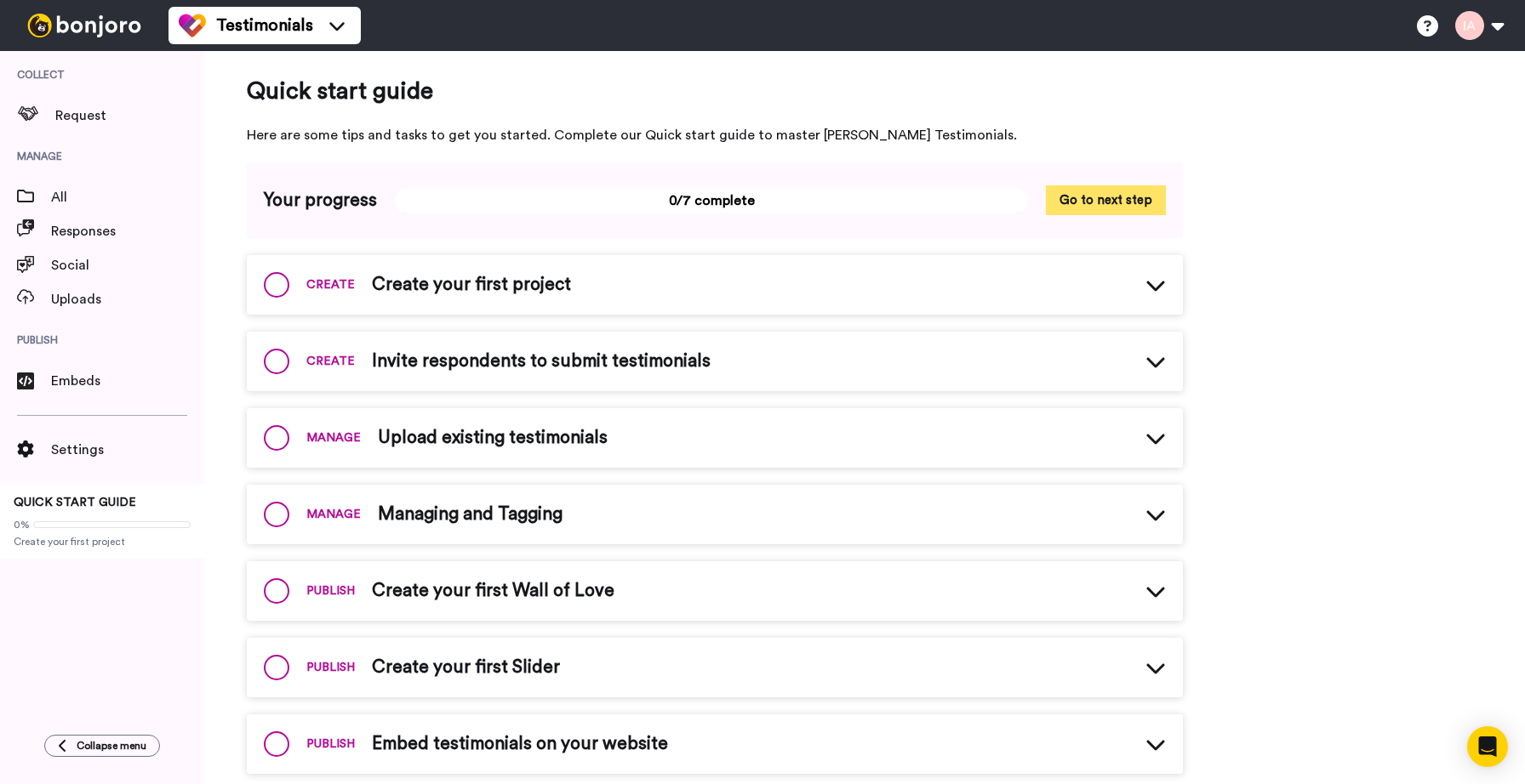
click at [1117, 197] on button "Go to next step" at bounding box center [1105, 200] width 120 height 30
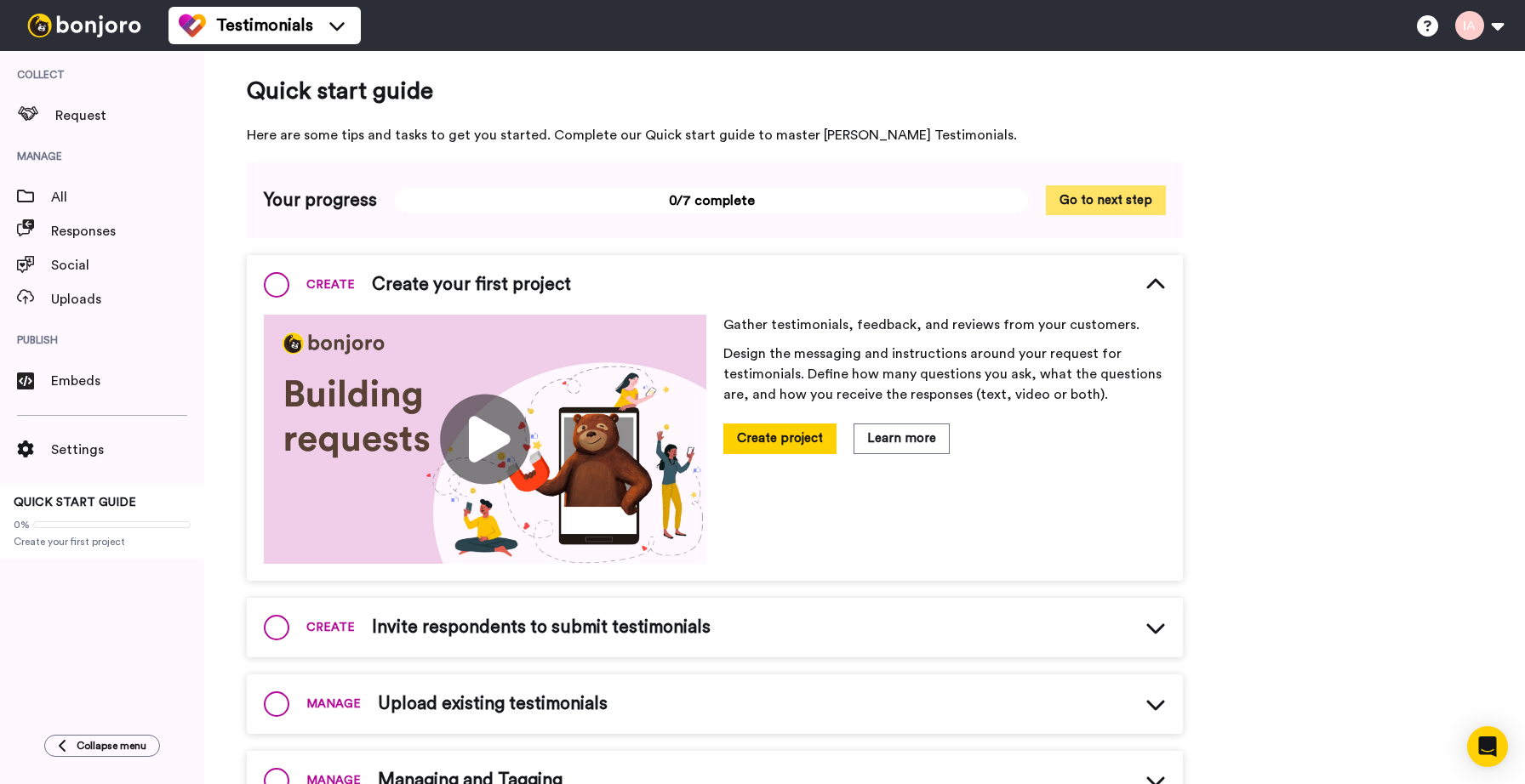
click at [1117, 198] on button "Go to next step" at bounding box center [1105, 200] width 120 height 30
click at [282, 282] on span at bounding box center [275, 285] width 25 height 25
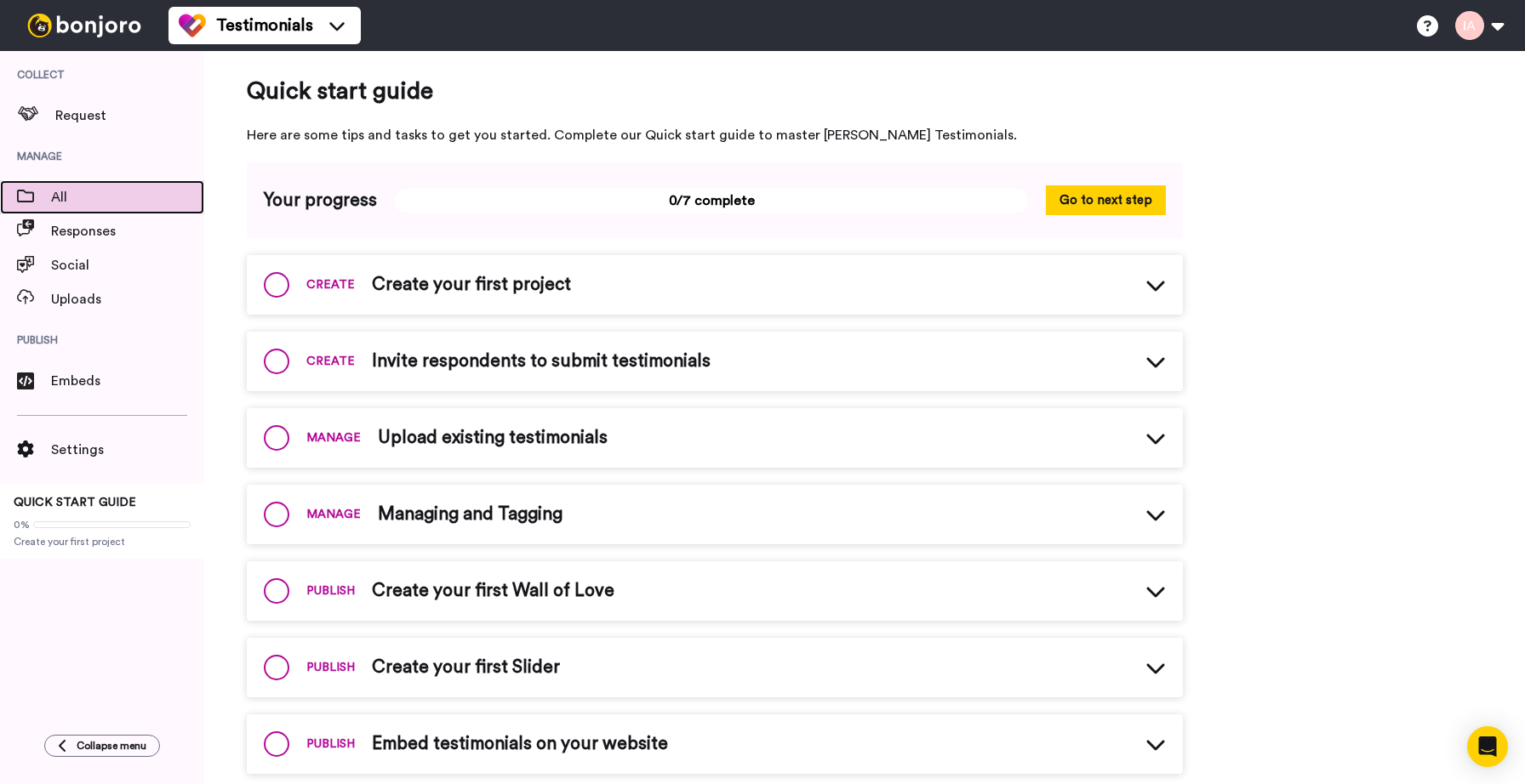
click at [71, 199] on span "All" at bounding box center [127, 197] width 154 height 20
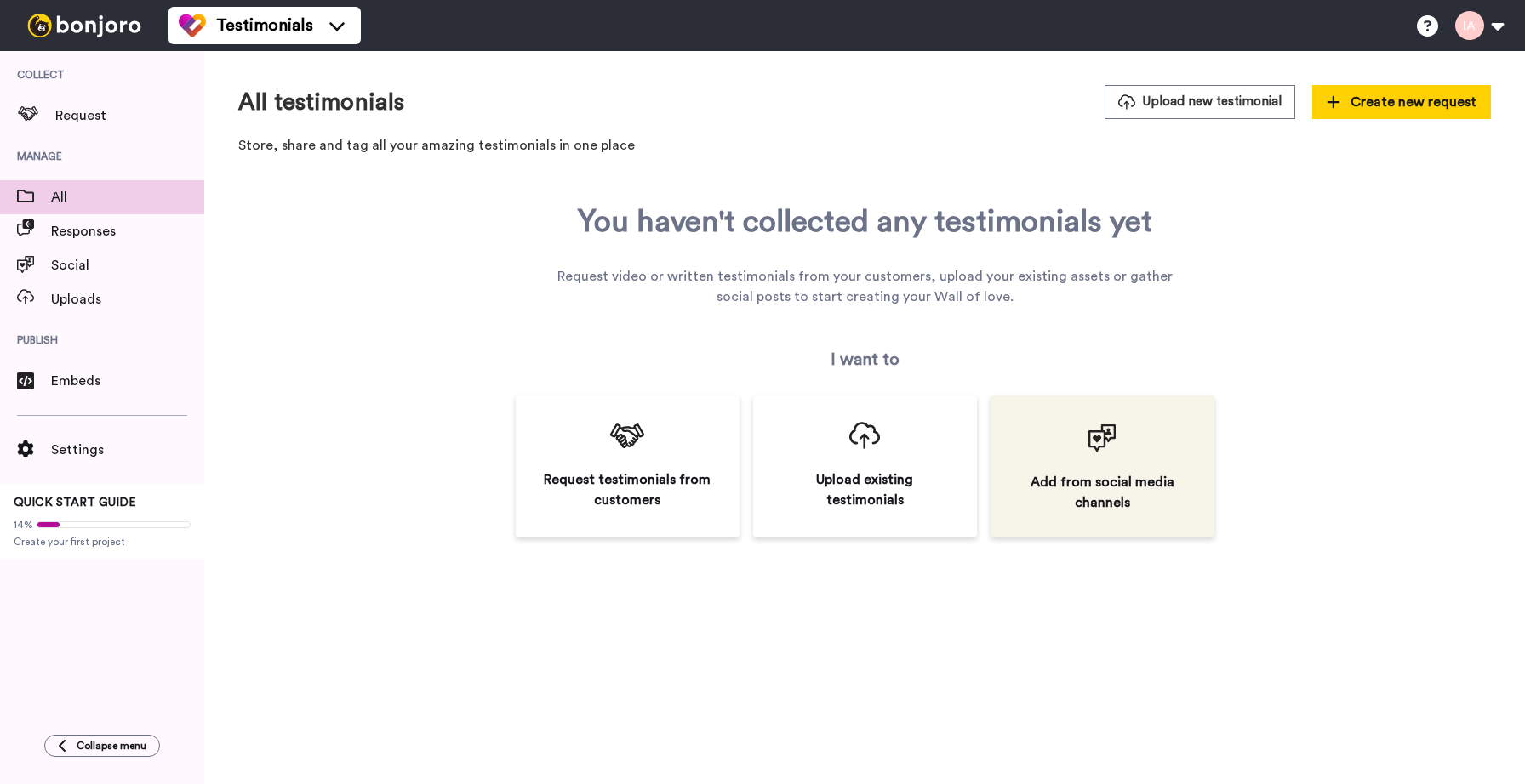
click at [1137, 470] on div "Add from social media channels" at bounding box center [1102, 466] width 224 height 142
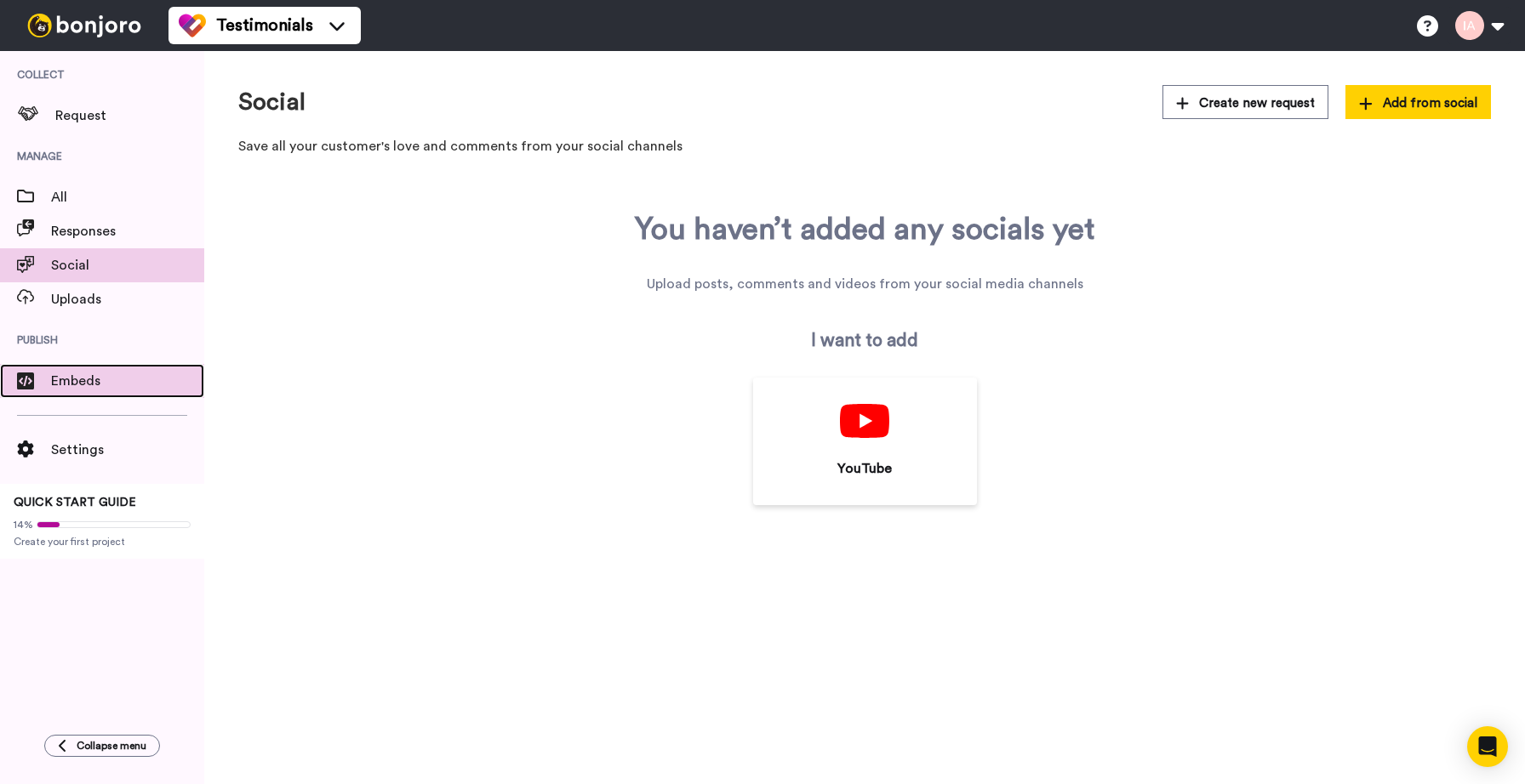
click at [87, 384] on span "Embeds" at bounding box center [127, 381] width 154 height 20
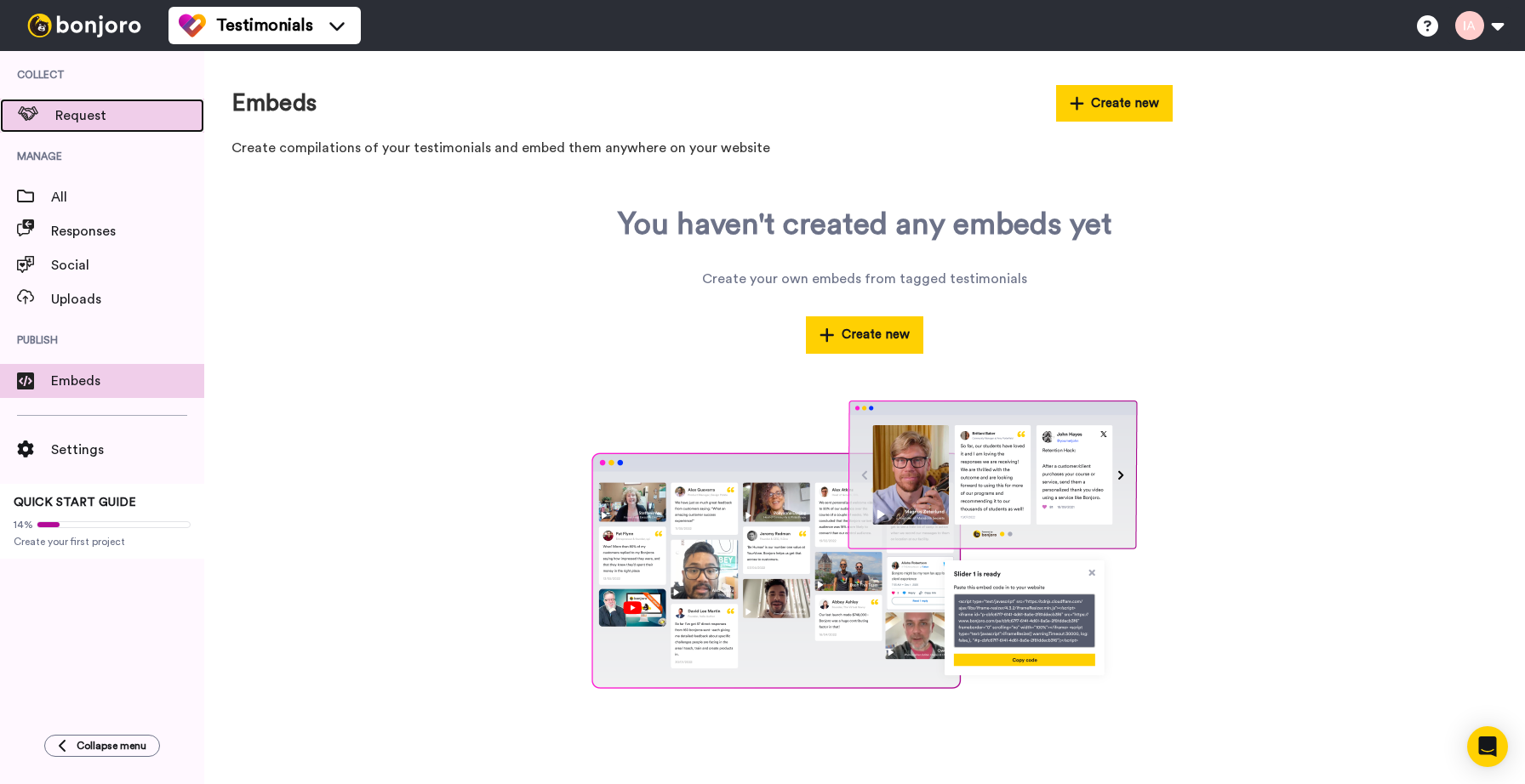
click at [70, 126] on div "Request" at bounding box center [101, 115] width 204 height 34
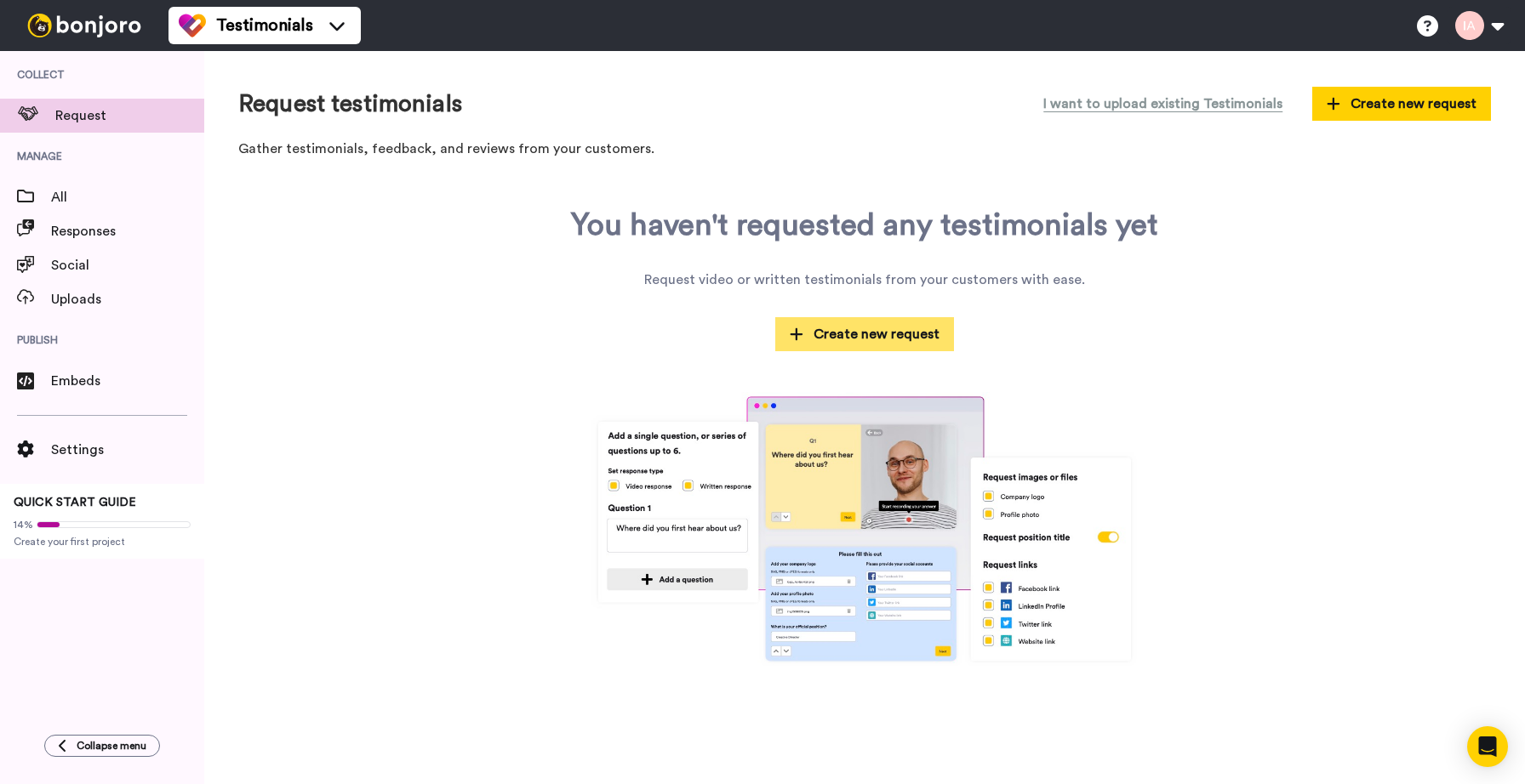
click at [830, 324] on button "Create new request" at bounding box center [864, 334] width 179 height 34
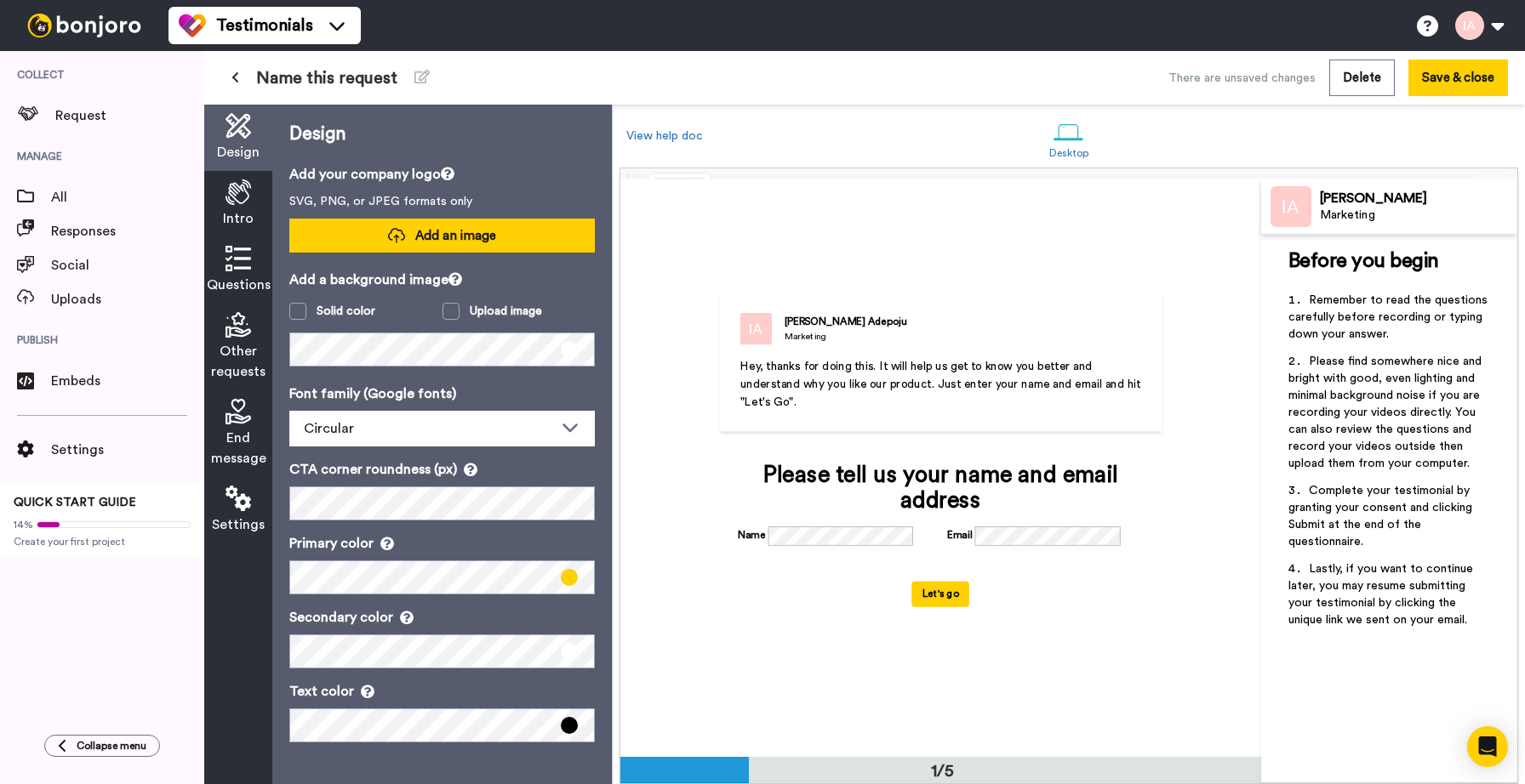
click at [479, 238] on span "Add an image" at bounding box center [455, 235] width 81 height 18
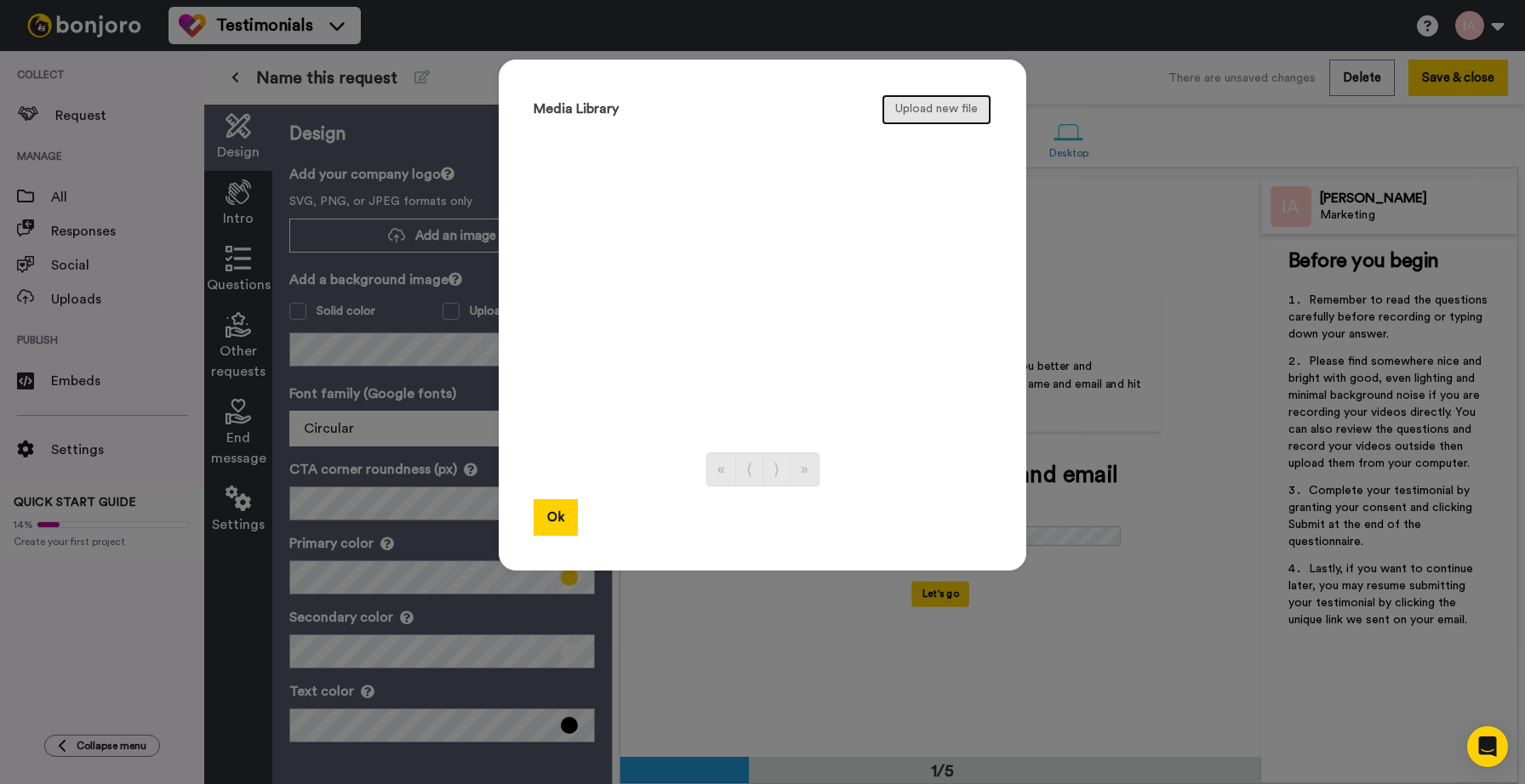
click at [930, 114] on button "Upload new file" at bounding box center [936, 110] width 110 height 31
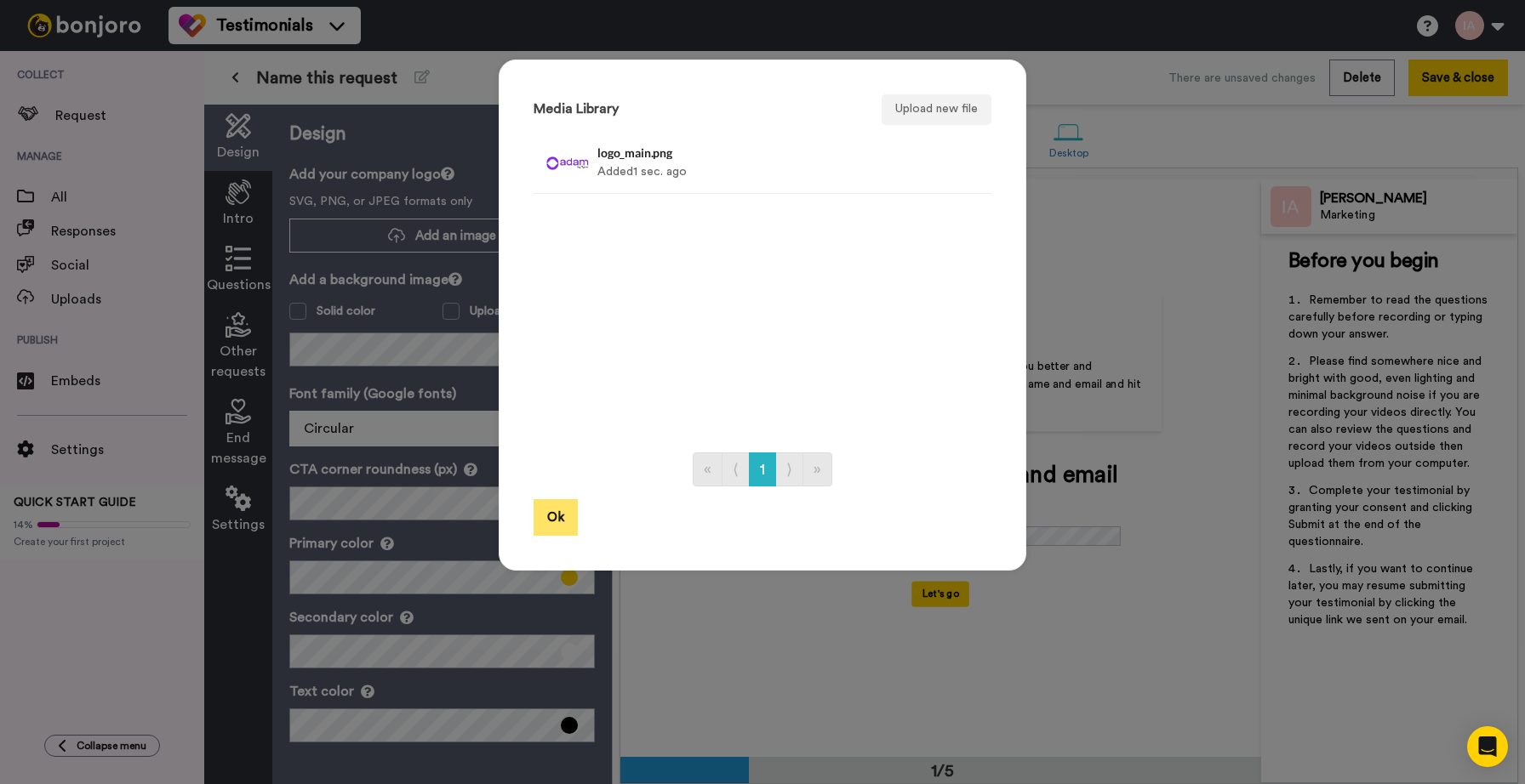
click at [562, 514] on button "Ok" at bounding box center [555, 517] width 45 height 36
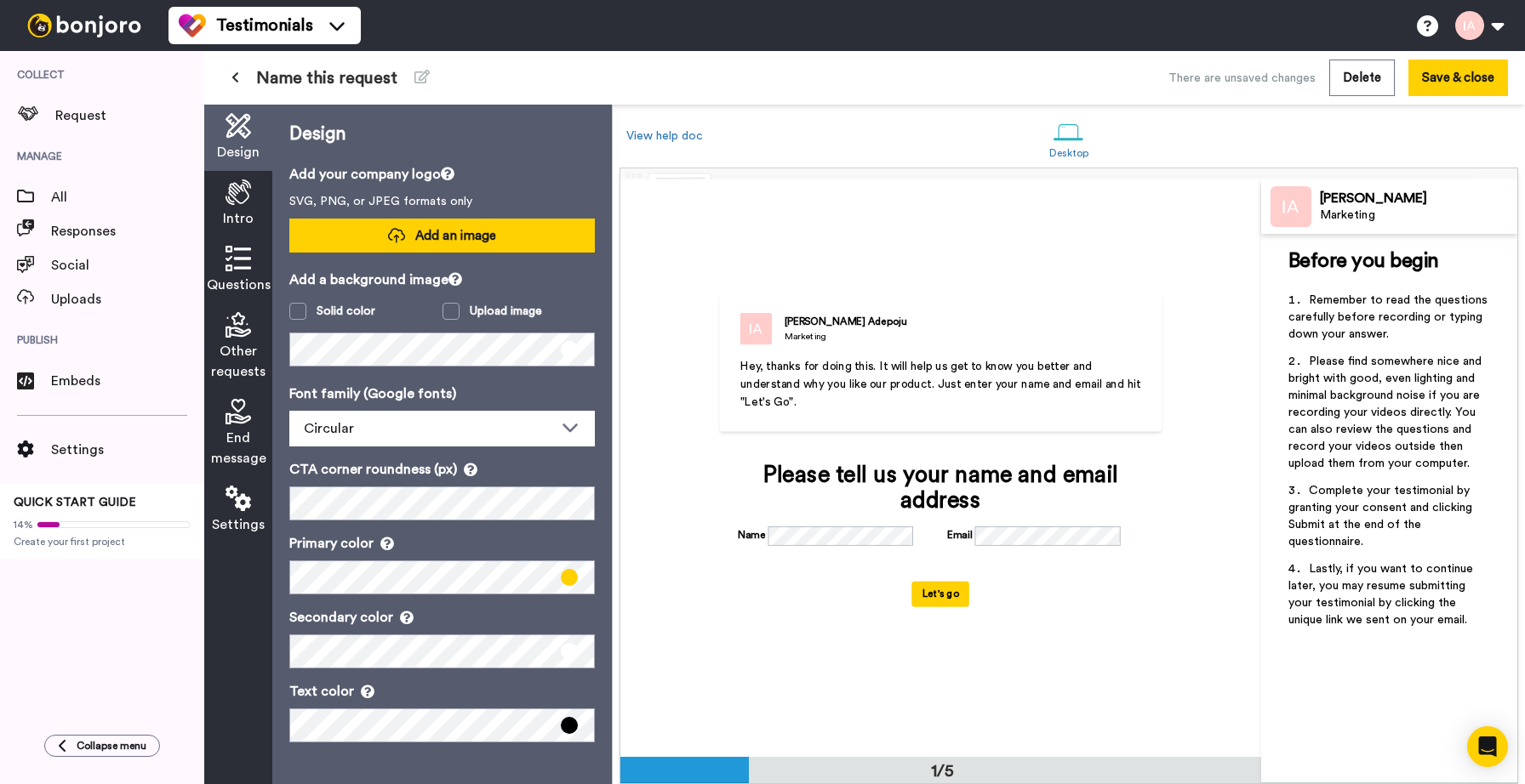
click at [443, 244] on span "Add an image" at bounding box center [455, 235] width 81 height 18
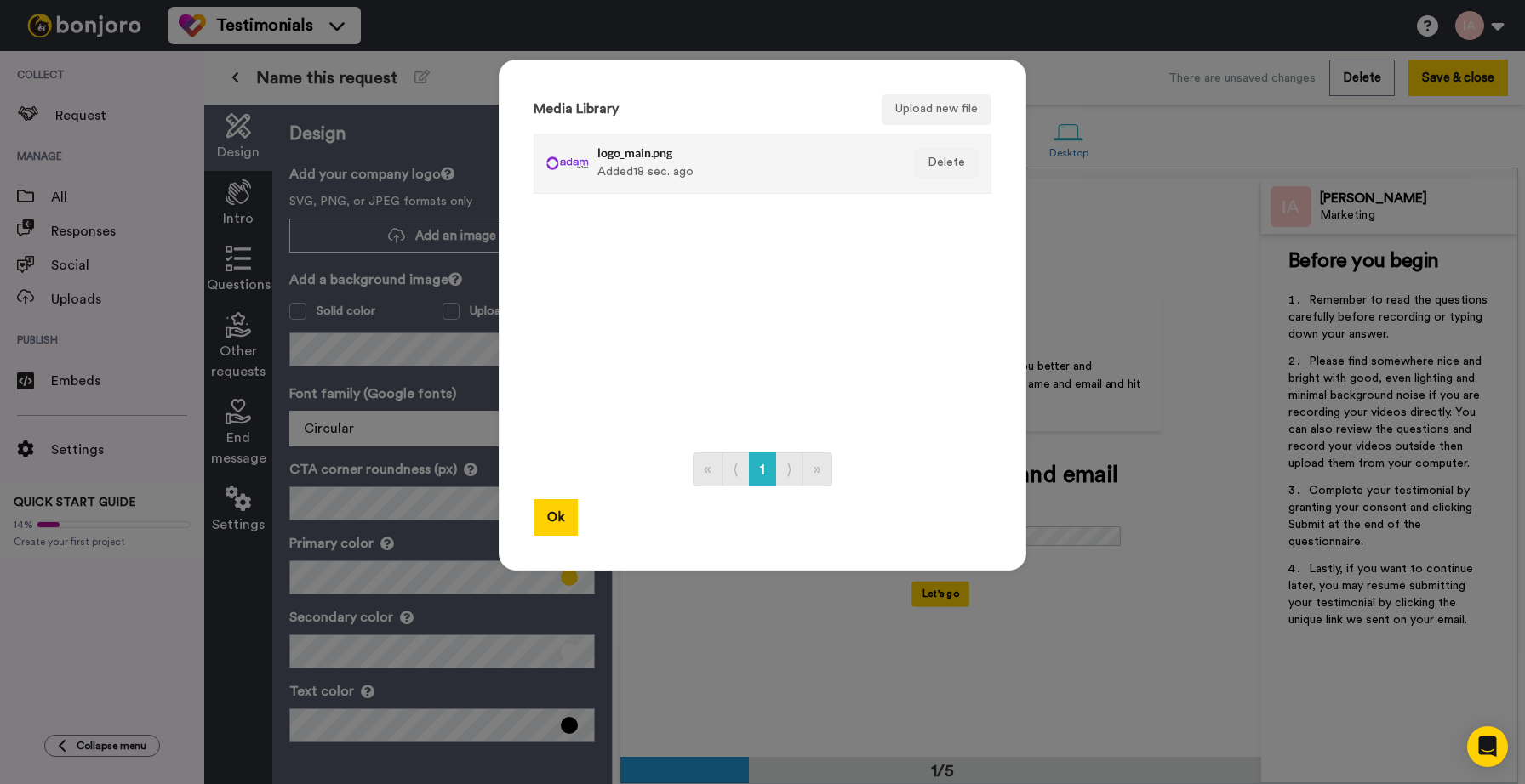
click at [597, 164] on div "logo_main.png Added 18 sec. ago" at bounding box center [743, 164] width 293 height 43
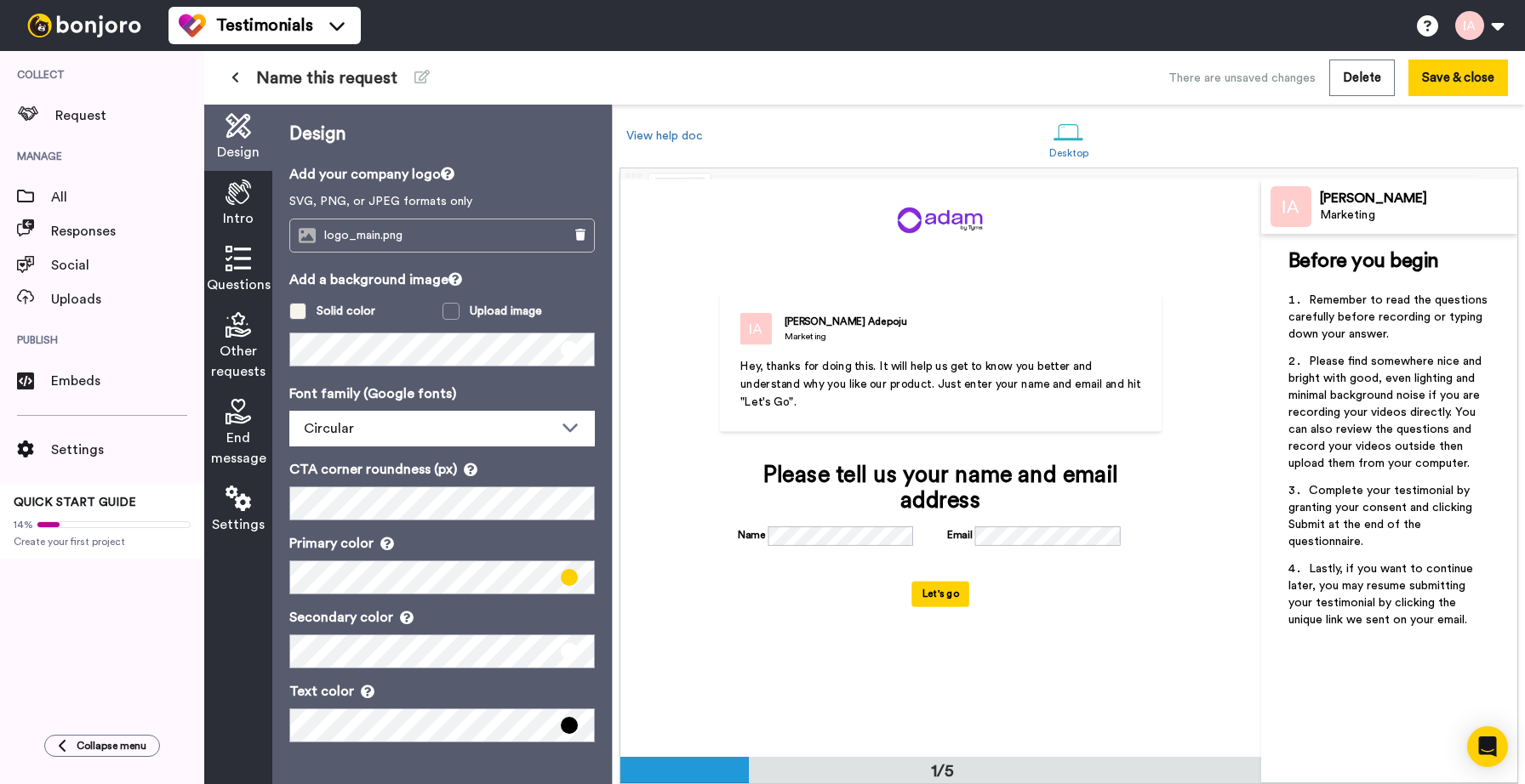
click at [294, 314] on span at bounding box center [298, 312] width 17 height 17
